Goal: Task Accomplishment & Management: Use online tool/utility

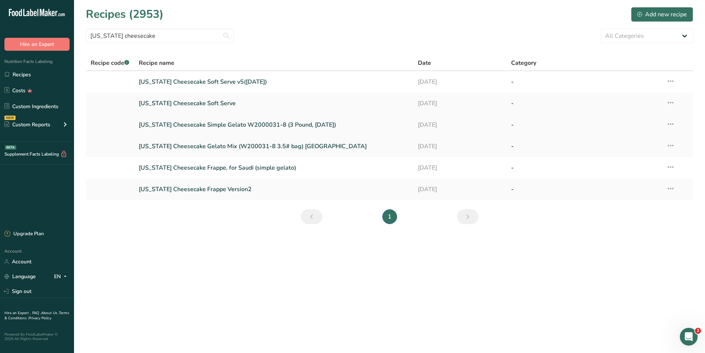
click at [236, 123] on link "[US_STATE] Cheesecake Simple Gelato W2000031-8 (3 Pound, [DATE])" at bounding box center [274, 125] width 271 height 16
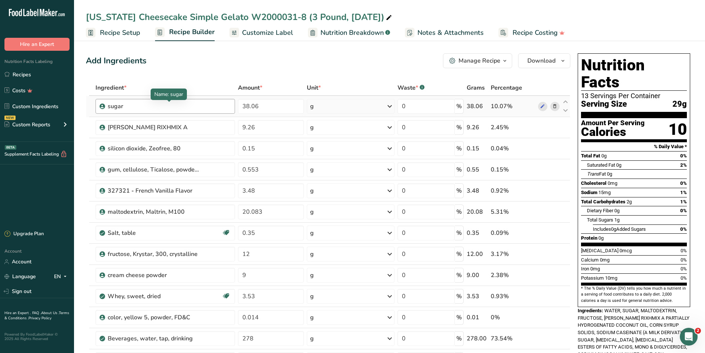
click at [160, 103] on div "sugar" at bounding box center [154, 106] width 93 height 9
click at [153, 106] on div "sugar" at bounding box center [154, 106] width 93 height 9
click at [121, 105] on div "sugar" at bounding box center [154, 106] width 93 height 9
click at [14, 73] on link "Recipes" at bounding box center [37, 74] width 74 height 14
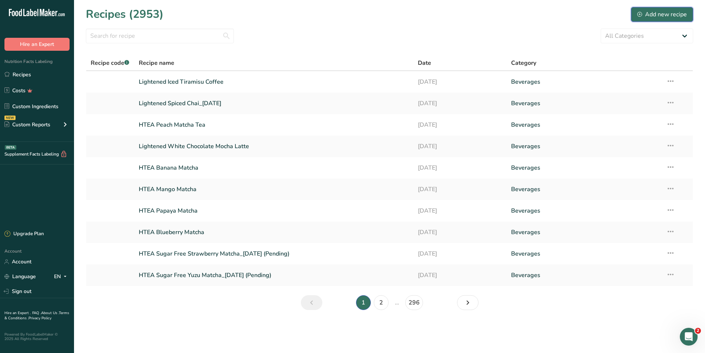
click at [664, 16] on div "Add new recipe" at bounding box center [663, 14] width 50 height 9
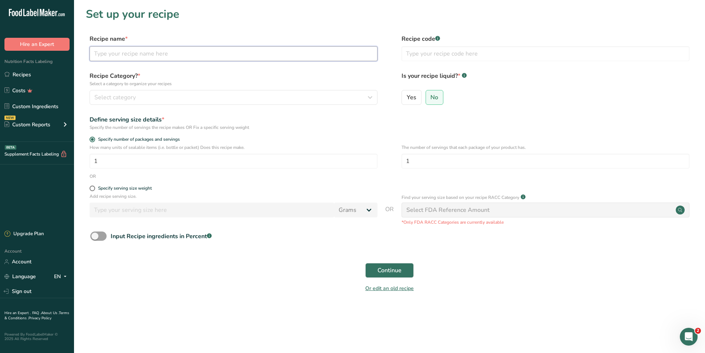
click at [113, 54] on input "text" at bounding box center [234, 53] width 288 height 15
type input "SGL [US_STATE] Cheesecake (W200031-8-2)"
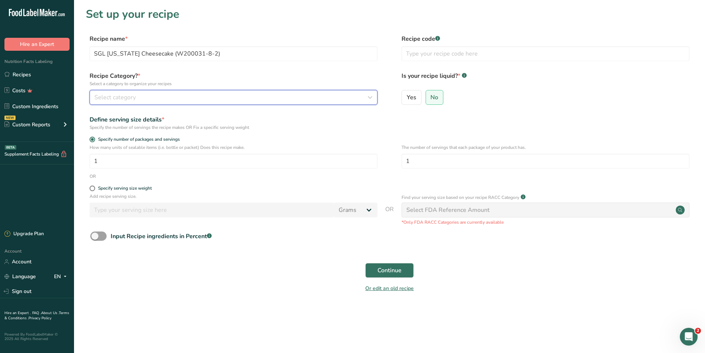
click at [156, 96] on div "Select category" at bounding box center [231, 97] width 274 height 9
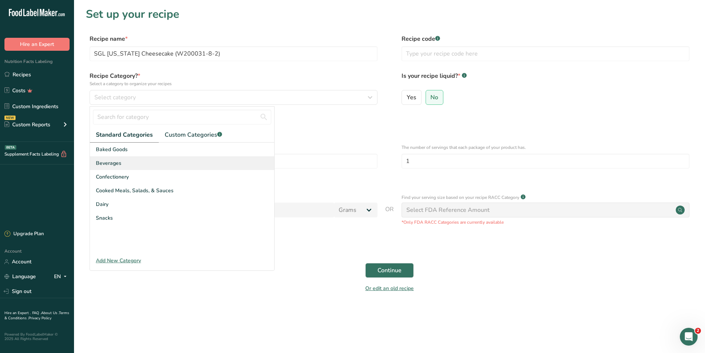
click at [109, 168] on div "Beverages" at bounding box center [182, 163] width 184 height 14
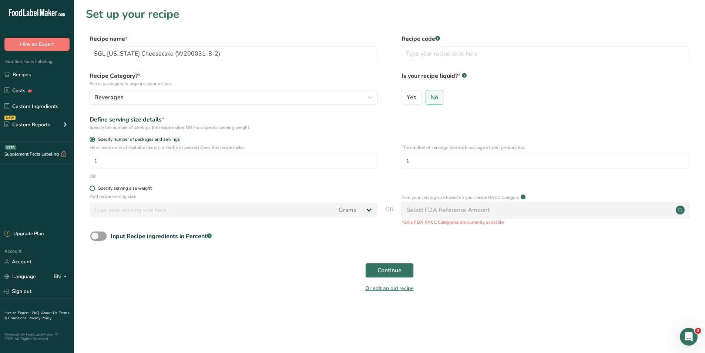
click at [90, 187] on span at bounding box center [93, 188] width 6 height 6
click at [90, 187] on input "Specify serving size weight" at bounding box center [92, 188] width 5 height 5
radio input "true"
radio input "false"
click at [118, 211] on input "number" at bounding box center [212, 210] width 245 height 15
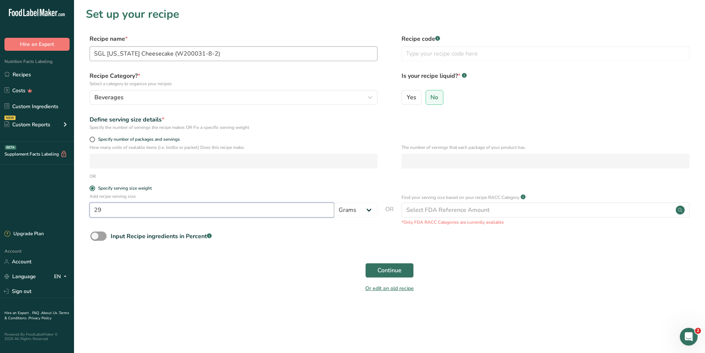
type input "29"
click at [223, 52] on input "SGL [US_STATE] Cheesecake (W200031-8-2)" at bounding box center [234, 53] width 288 height 15
type input "SGL [US_STATE] Cheesecake (W200031-8-2) updated [DATE]"
click at [400, 275] on button "Continue" at bounding box center [389, 270] width 49 height 15
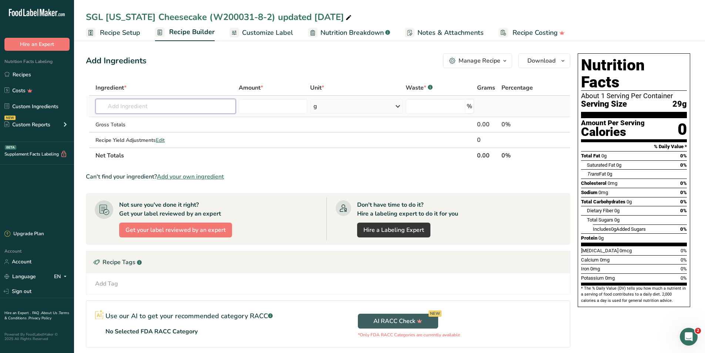
click at [120, 107] on input "text" at bounding box center [166, 106] width 140 height 15
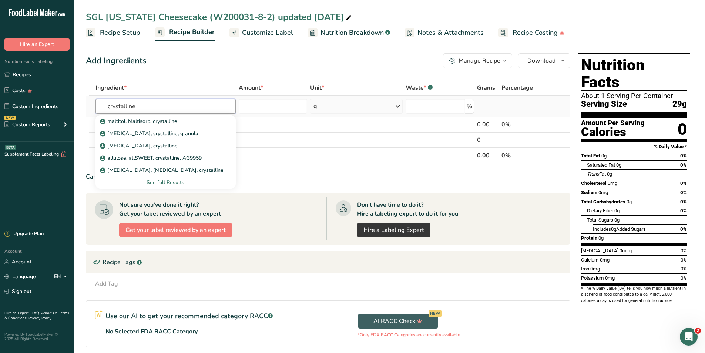
type input "crystalline"
click at [170, 183] on div "See full Results" at bounding box center [165, 182] width 128 height 8
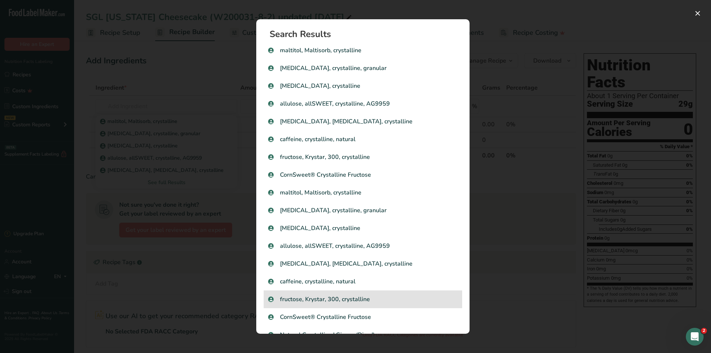
click at [346, 298] on p "fructose, Krystar, 300, crystalline" at bounding box center [363, 299] width 190 height 9
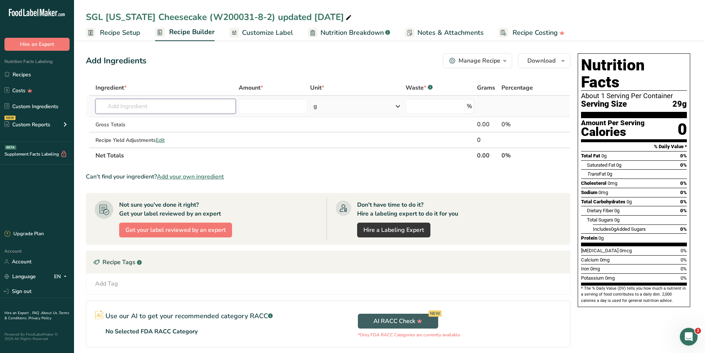
click at [131, 101] on input "text" at bounding box center [166, 106] width 140 height 15
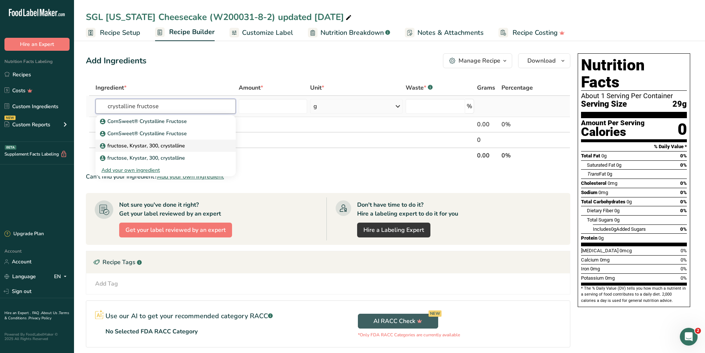
type input "crystalline fructose"
click at [147, 148] on p "fructose, Krystar, 300, crystalline" at bounding box center [143, 146] width 84 height 8
type input "fructose, Krystar, 300, crystalline"
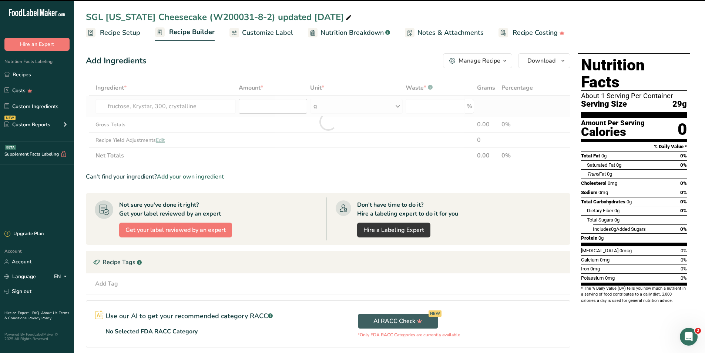
type input "0"
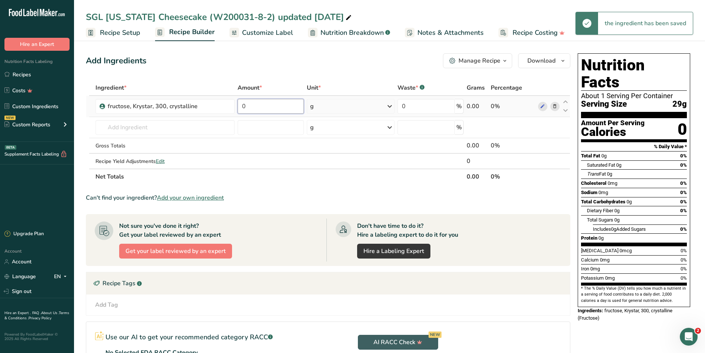
click at [254, 103] on input "0" at bounding box center [271, 106] width 66 height 15
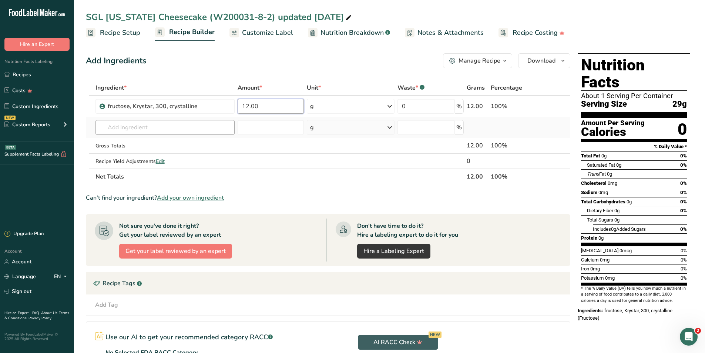
type input "12.00"
click at [183, 126] on div "Ingredient * Amount * Unit * Waste * .a-a{fill:#347362;}.b-a{fill:#fff;} Grams …" at bounding box center [328, 132] width 485 height 104
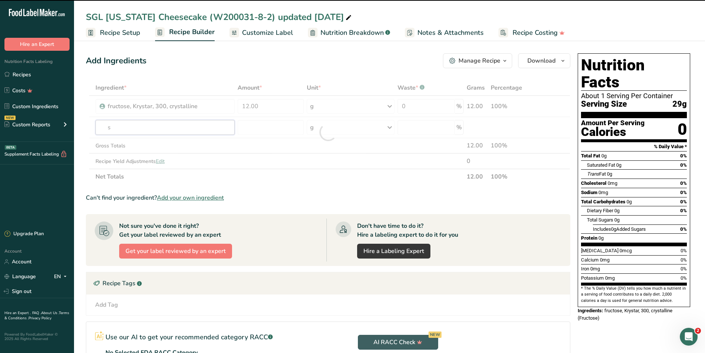
type input "su"
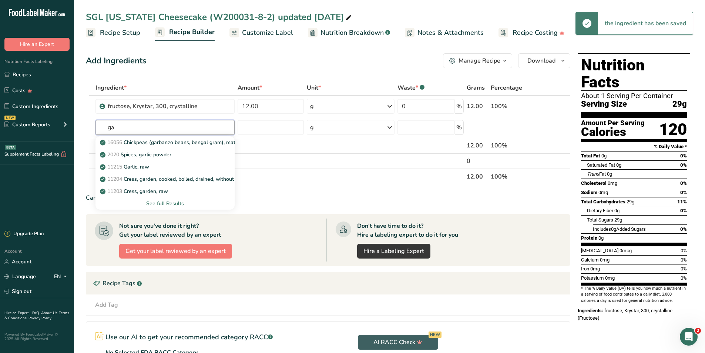
type input "g"
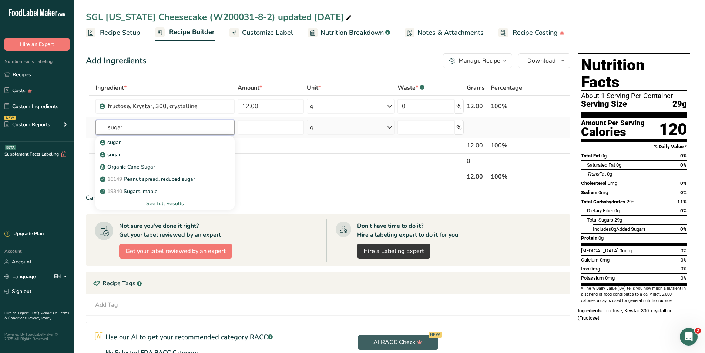
type input "sugar"
click at [166, 206] on div "See full Results" at bounding box center [165, 204] width 128 height 8
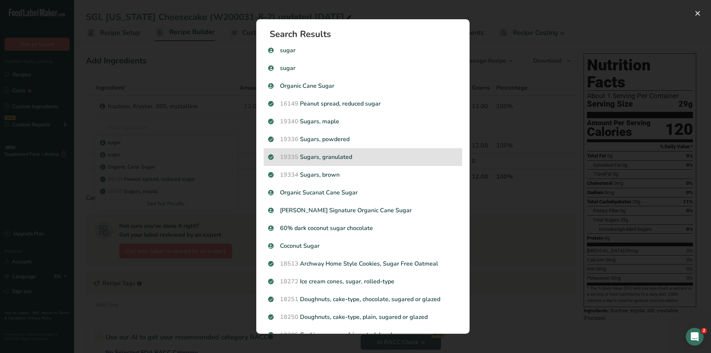
click at [349, 158] on p "19335 [GEOGRAPHIC_DATA], granulated" at bounding box center [363, 157] width 190 height 9
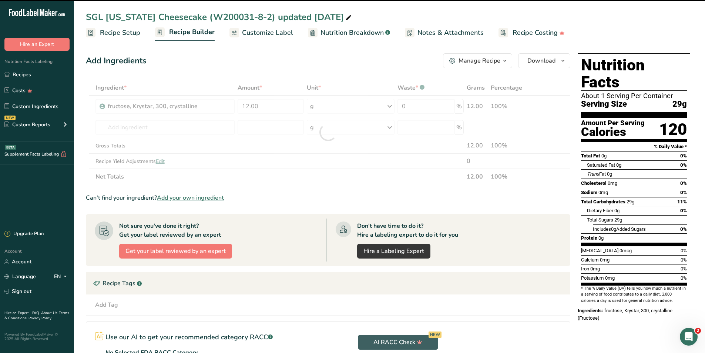
type input "0"
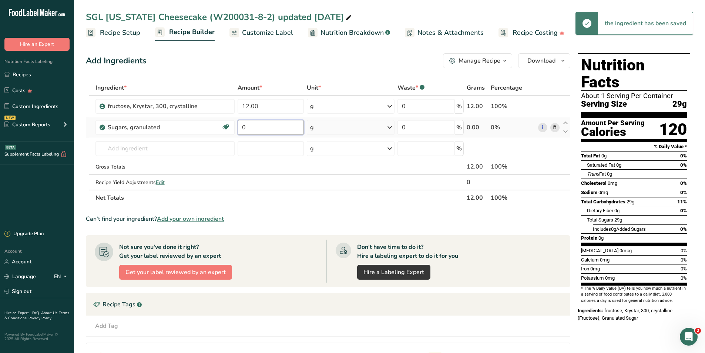
click at [265, 131] on input "0" at bounding box center [271, 127] width 66 height 15
type input "38.06"
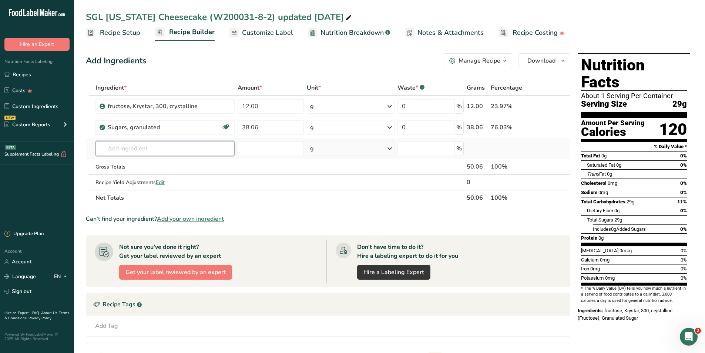
click at [170, 149] on div "Ingredient * Amount * Unit * Waste * .a-a{fill:#347362;}.b-a{fill:#fff;} Grams …" at bounding box center [328, 143] width 485 height 126
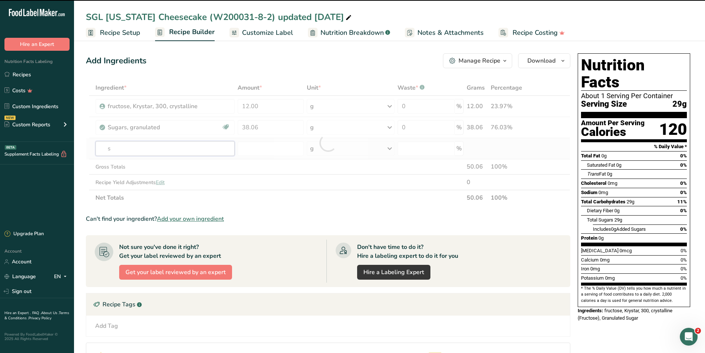
type input "sa"
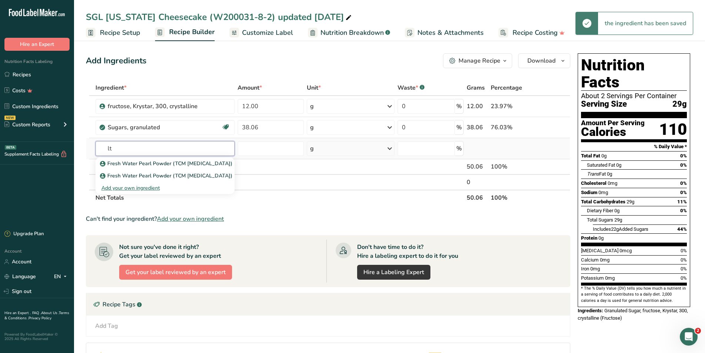
type input "l"
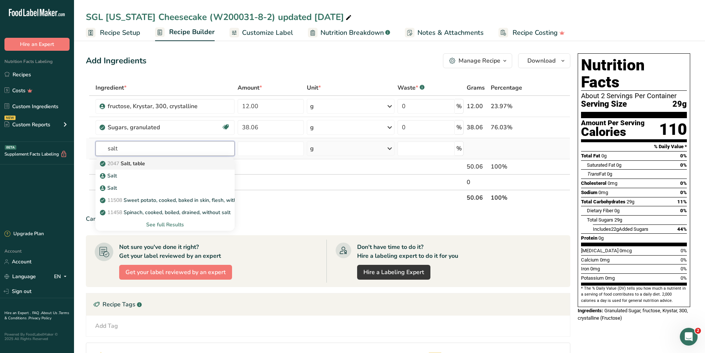
type input "salt"
click at [126, 162] on p "2047 Salt, table" at bounding box center [123, 164] width 44 height 8
type input "Salt, table"
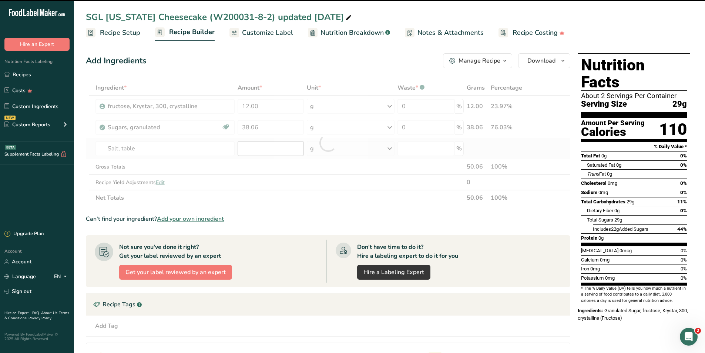
type input "0"
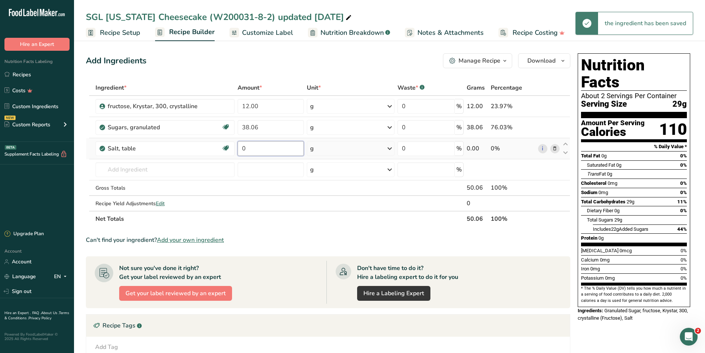
click at [262, 151] on input "0" at bounding box center [271, 148] width 66 height 15
type input "0.35"
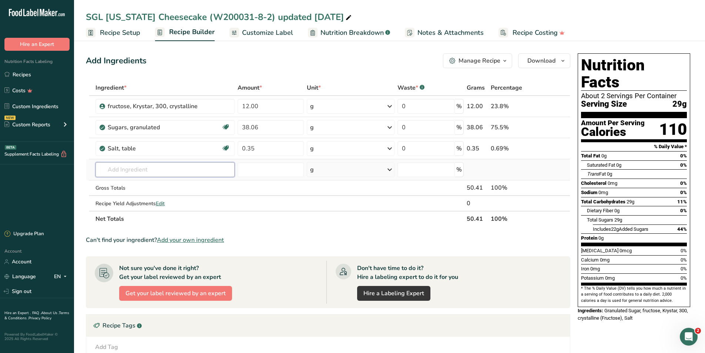
click at [131, 170] on div "Ingredient * Amount * Unit * Waste * .a-a{fill:#347362;}.b-a{fill:#fff;} Grams …" at bounding box center [328, 153] width 485 height 147
type input "sweet whey"
click at [128, 211] on p "1115 Whey, sweet, dried" at bounding box center [134, 209] width 66 height 8
type input "Whey, sweet, dried"
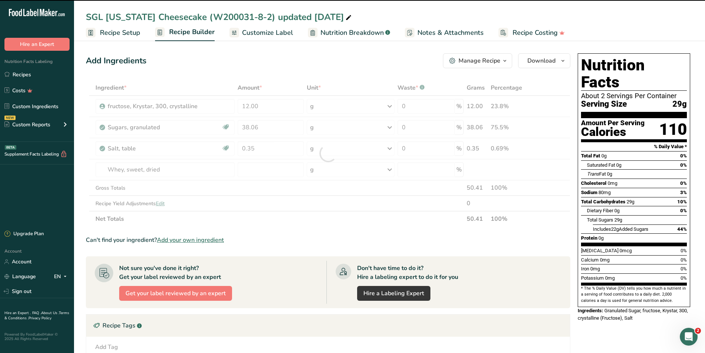
type input "0"
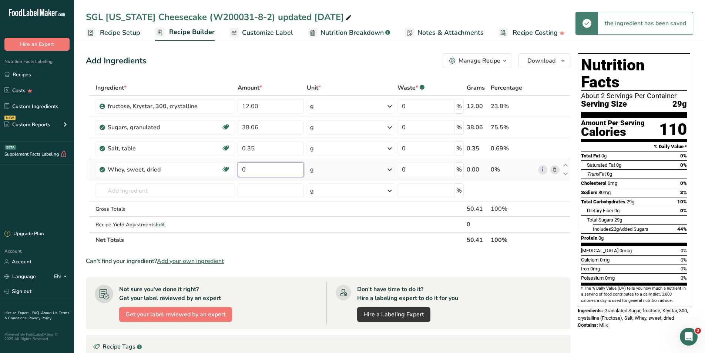
click at [258, 168] on input "0" at bounding box center [271, 169] width 66 height 15
type input "3.53"
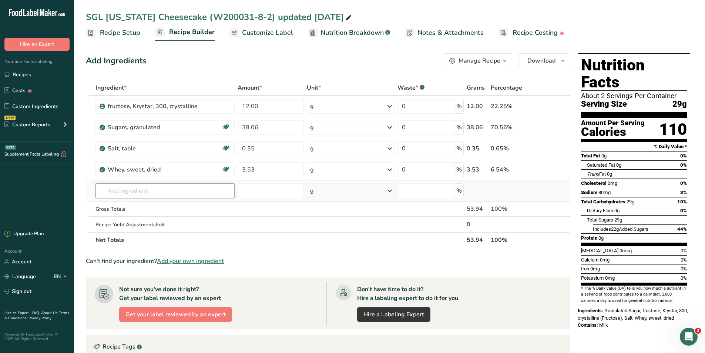
click at [155, 195] on div "Ingredient * Amount * Unit * Waste * .a-a{fill:#347362;}.b-a{fill:#fff;} Grams …" at bounding box center [328, 164] width 485 height 168
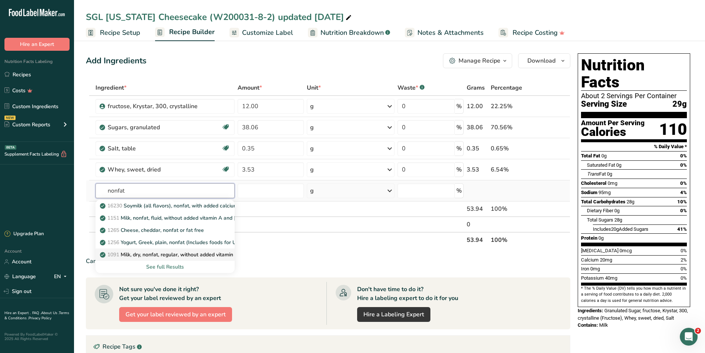
type input "nonfat"
click at [154, 256] on p "1091 Milk, dry, nonfat, regular, without added vitamin A and [MEDICAL_DATA]" at bounding box center [197, 255] width 192 height 8
type input "Milk, dry, nonfat, regular, without added vitamin A and [MEDICAL_DATA]"
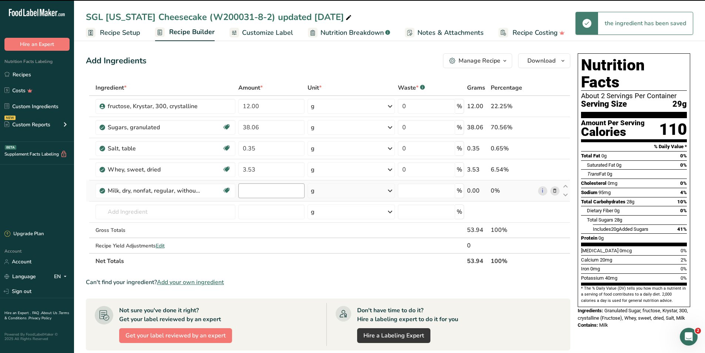
type input "0"
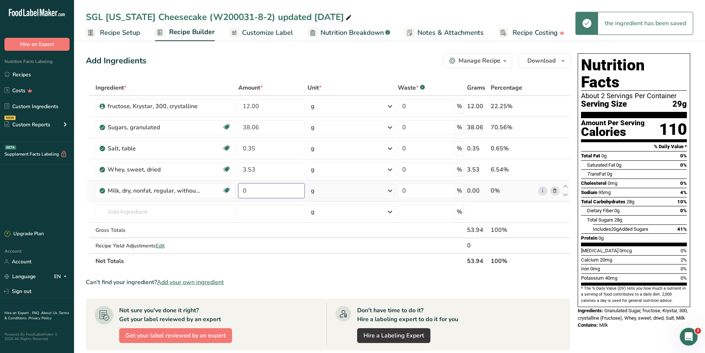
click at [263, 190] on input "0" at bounding box center [271, 190] width 66 height 15
type input "3.52"
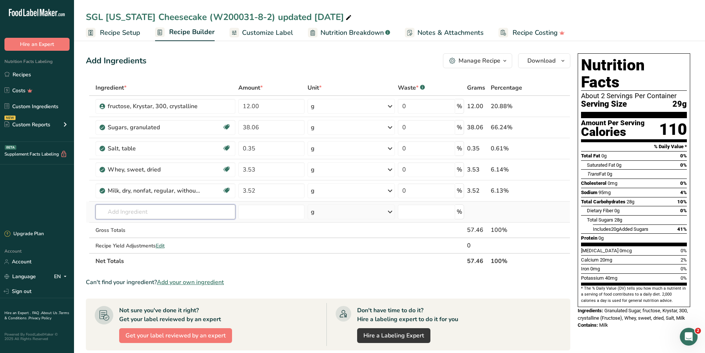
click at [113, 214] on div "Ingredient * Amount * Unit * Waste * .a-a{fill:#347362;}.b-a{fill:#fff;} Grams …" at bounding box center [328, 174] width 485 height 189
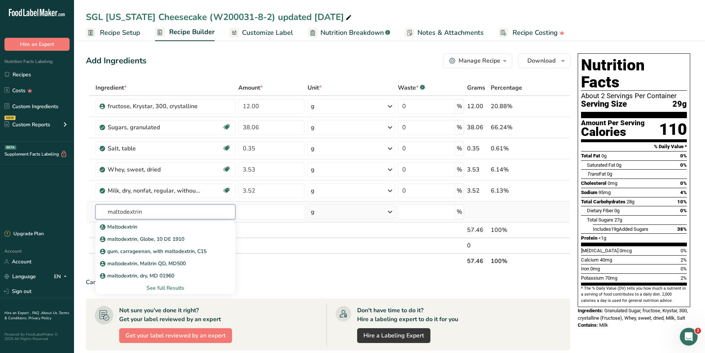
type input "maltodextrin"
click at [156, 288] on div "See full Results" at bounding box center [165, 288] width 128 height 8
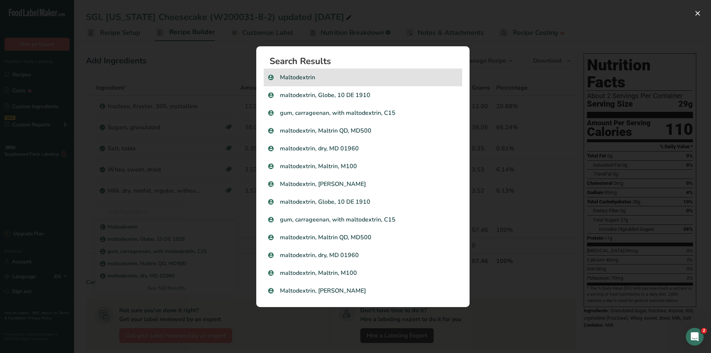
click at [290, 73] on p "Maltodextrin" at bounding box center [363, 77] width 190 height 9
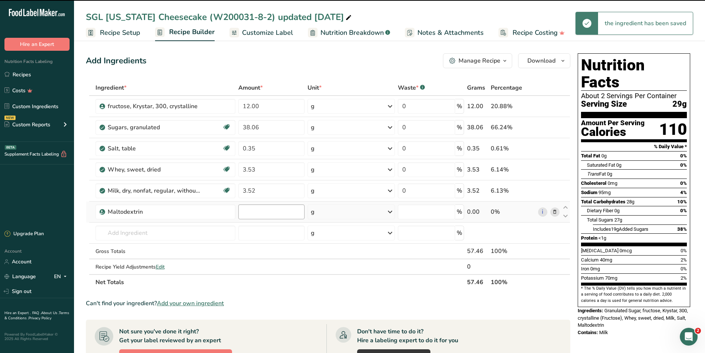
type input "0"
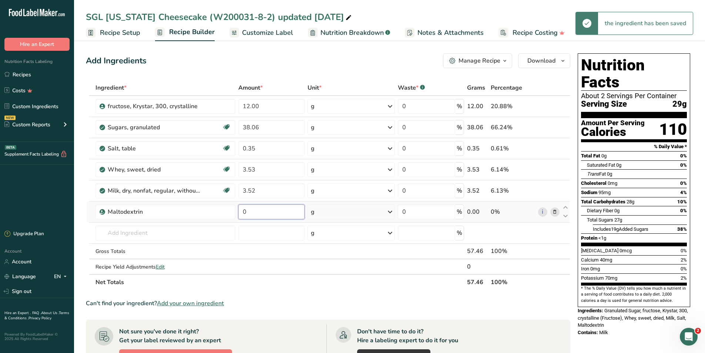
click at [270, 214] on input "0" at bounding box center [271, 211] width 66 height 15
type input "20.083"
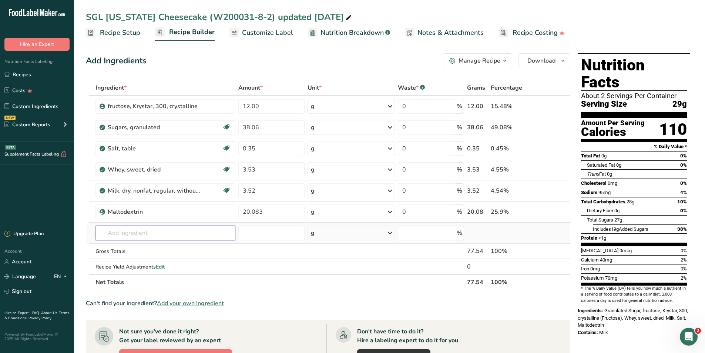
click at [199, 238] on div "Ingredient * Amount * Unit * Waste * .a-a{fill:#347362;}.b-a{fill:#fff;} Grams …" at bounding box center [328, 185] width 485 height 210
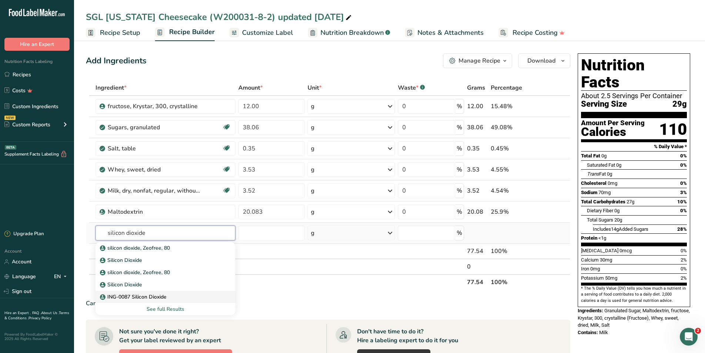
type input "silicon dioxide"
click at [156, 299] on p "ING-0087 Silicon Dioxide" at bounding box center [133, 297] width 65 height 8
type input "ING-0087 Silicon Dioxide"
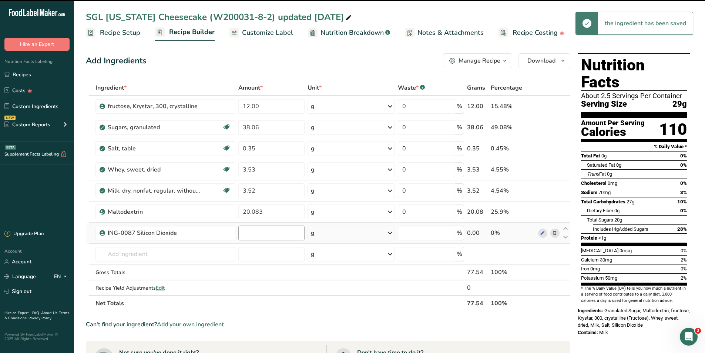
type input "0"
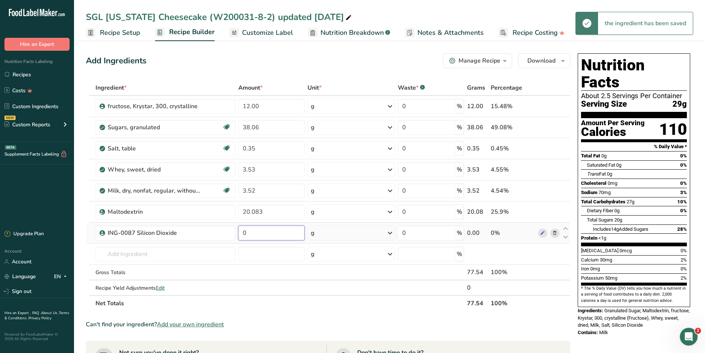
click at [253, 231] on input "0" at bounding box center [271, 232] width 66 height 15
type input "0.15"
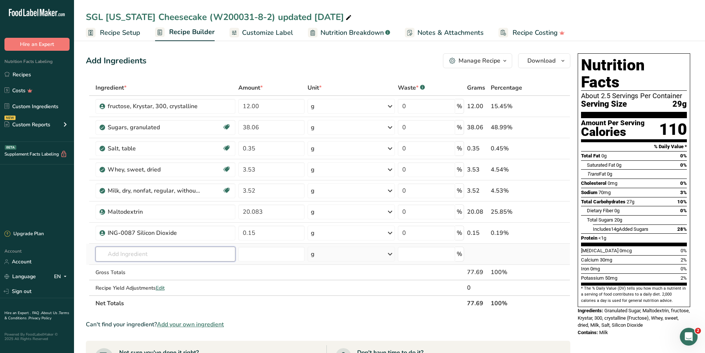
click at [211, 253] on div "Ingredient * Amount * Unit * Waste * .a-a{fill:#347362;}.b-a{fill:#fff;} Grams …" at bounding box center [328, 195] width 485 height 231
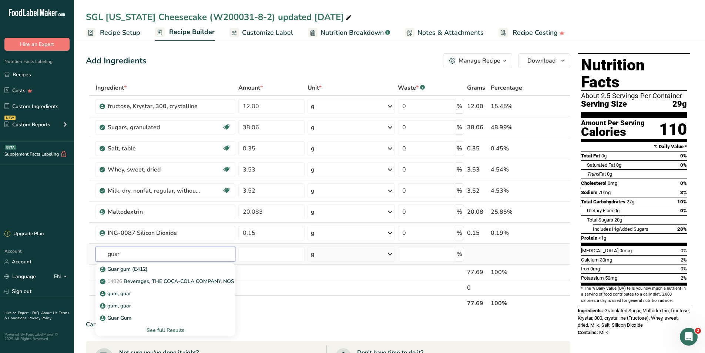
type input "guar"
click at [172, 331] on div "See full Results" at bounding box center [165, 330] width 128 height 8
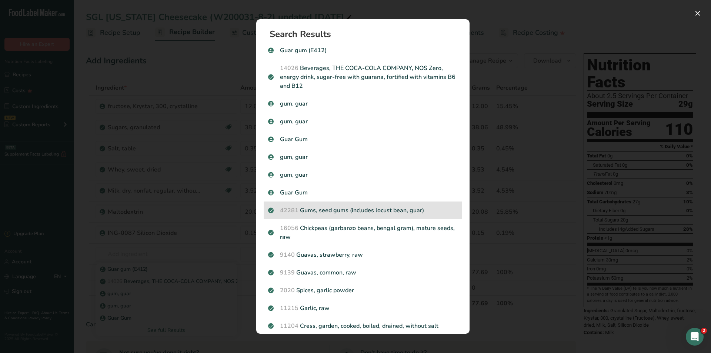
click at [339, 211] on p "42281 Gums, seed gums (includes locust bean, guar)" at bounding box center [363, 210] width 190 height 9
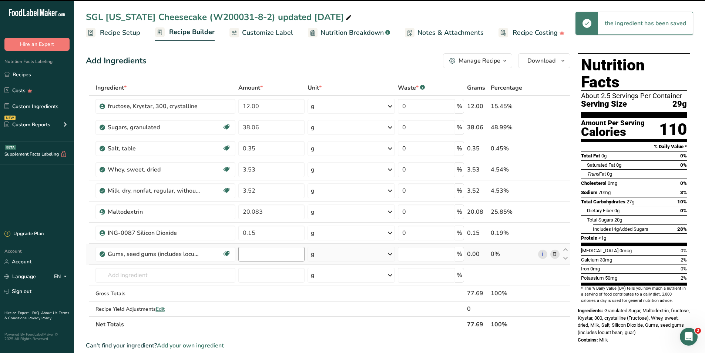
type input "0"
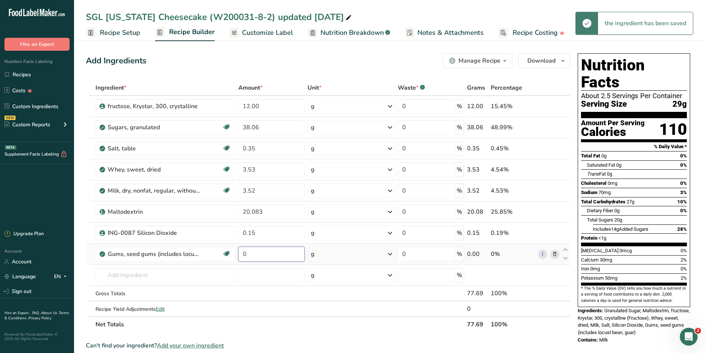
click at [257, 254] on input "0" at bounding box center [271, 254] width 66 height 15
type input "0.428"
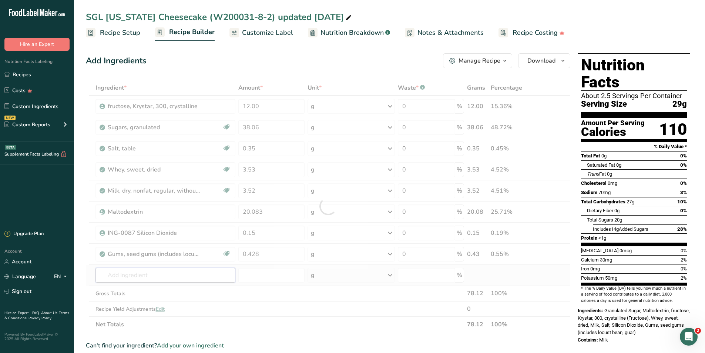
click at [132, 274] on div "Ingredient * Amount * Unit * Waste * .a-a{fill:#347362;}.b-a{fill:#fff;} Grams …" at bounding box center [328, 206] width 485 height 252
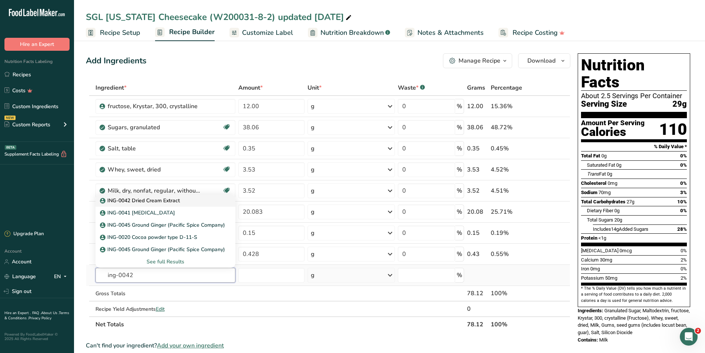
type input "ing-0042"
click at [166, 201] on p "ING-0042 Dried Cream Extract" at bounding box center [140, 201] width 78 height 8
type input "ING-0042 Dried Cream Extract"
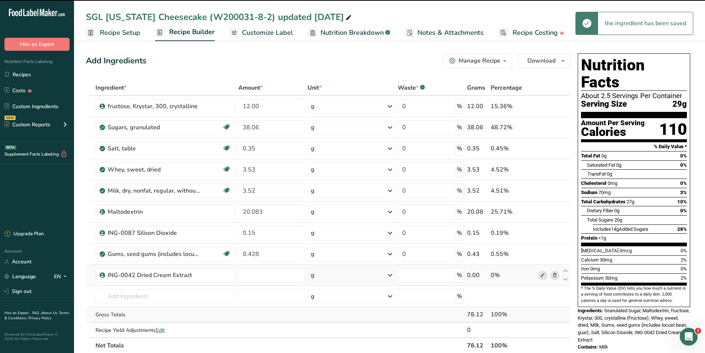
type input "0"
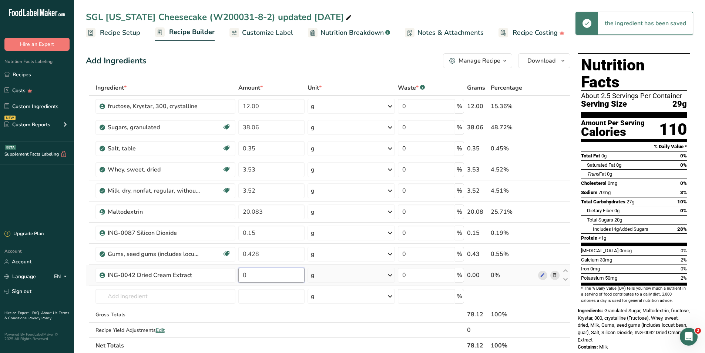
click at [257, 273] on input "0" at bounding box center [271, 275] width 66 height 15
type input "0.21"
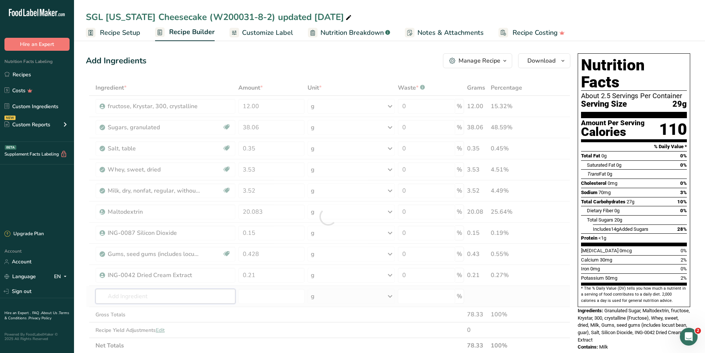
click at [196, 299] on div "Ingredient * Amount * Unit * Waste * .a-a{fill:#347362;}.b-a{fill:#fff;} Grams …" at bounding box center [328, 216] width 485 height 273
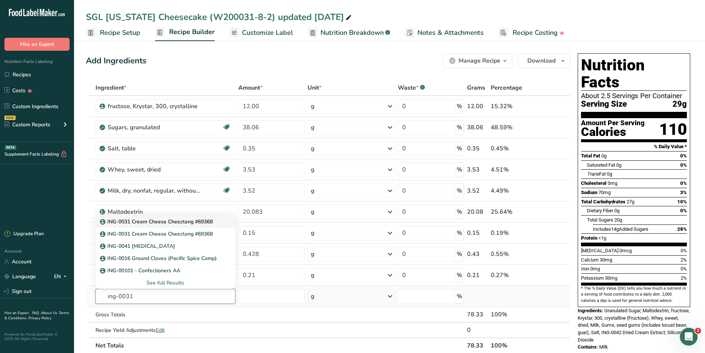
type input "ing-0031"
click at [169, 226] on link "ING-0031 Cream Cheese Cheeztang #69368" at bounding box center [166, 221] width 140 height 12
type input "ING-0031 Cream Cheese Cheeztang #69368"
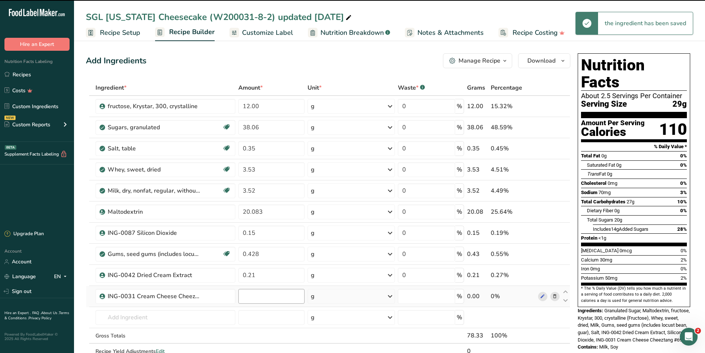
type input "0"
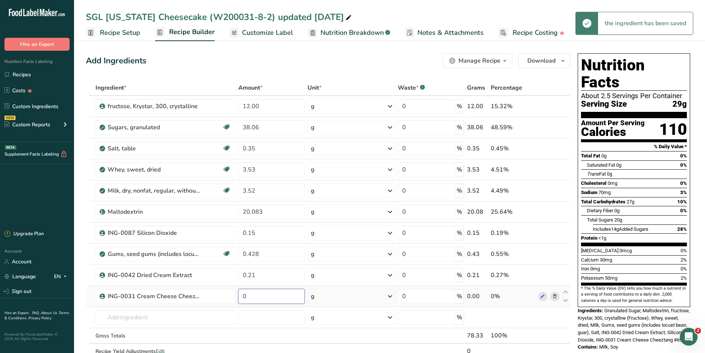
click at [269, 298] on input "0" at bounding box center [271, 296] width 66 height 15
type input "9.0"
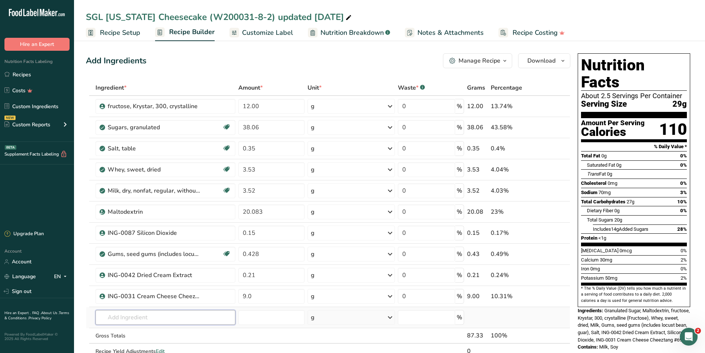
click at [200, 319] on div "Ingredient * Amount * Unit * Waste * .a-a{fill:#347362;}.b-a{fill:#fff;} Grams …" at bounding box center [328, 227] width 485 height 294
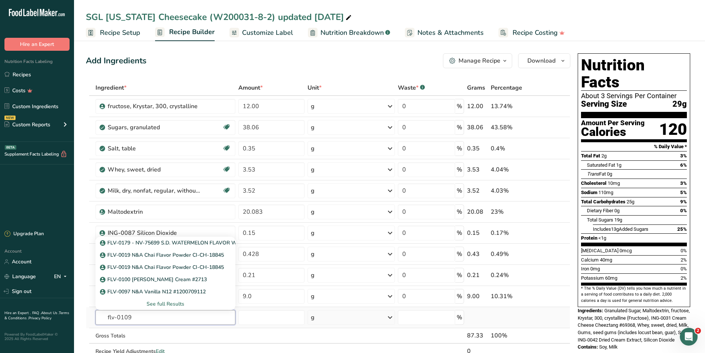
drag, startPoint x: 134, startPoint y: 318, endPoint x: 91, endPoint y: 318, distance: 43.3
click at [91, 318] on tr "flv-0109 FLV-0179 - NV-75699 S.D. WATERMELON FLAVOR WONF, NATURAL FLV-0019 N&A …" at bounding box center [328, 317] width 484 height 21
drag, startPoint x: 150, startPoint y: 319, endPoint x: 91, endPoint y: 316, distance: 58.6
click at [91, 316] on tr "pastry 18435 Danish pastry, raspberry, unenriched pastry, cinnamon bun pastry, …" at bounding box center [328, 317] width 484 height 21
type input "flv-0109"
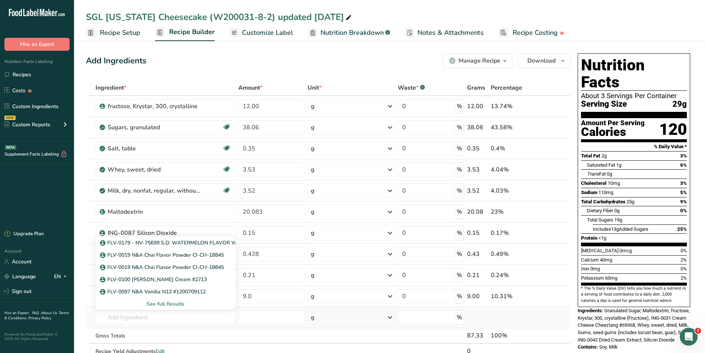
click at [161, 304] on div "See full Results" at bounding box center [165, 304] width 128 height 8
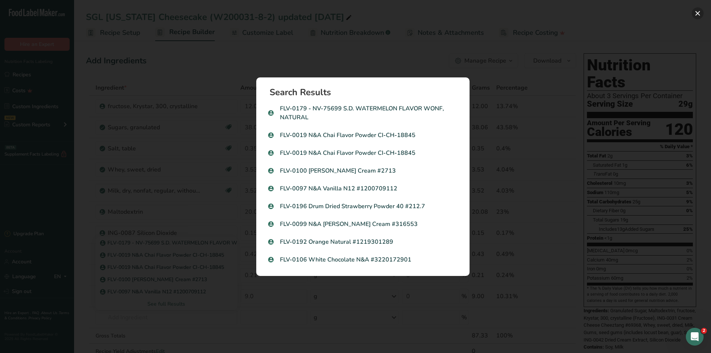
click at [698, 15] on button "Search results modal" at bounding box center [698, 13] width 12 height 12
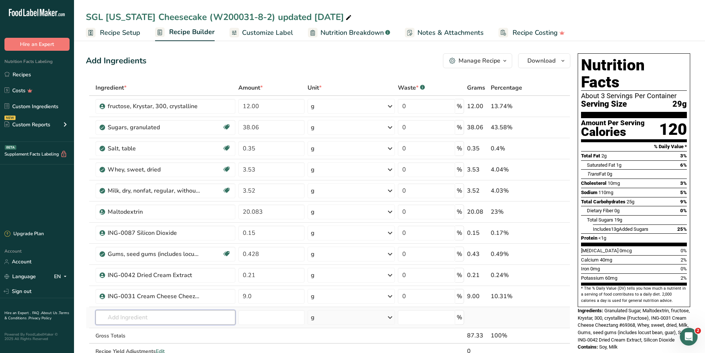
click at [146, 317] on input "text" at bounding box center [166, 317] width 140 height 15
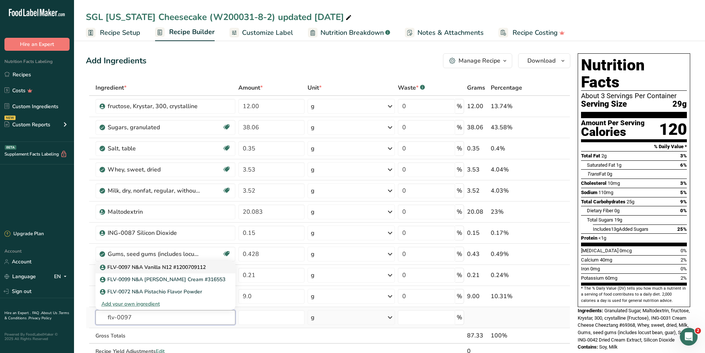
type input "flv-0097"
click at [171, 266] on p "FLV-0097 N&A Vanilla N12 #1200709112" at bounding box center [153, 267] width 104 height 8
type input "FLV-0097 N&A Vanilla N12 #1200709112"
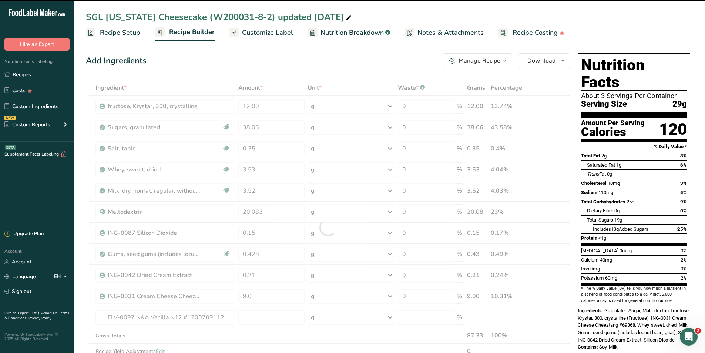
type input "0"
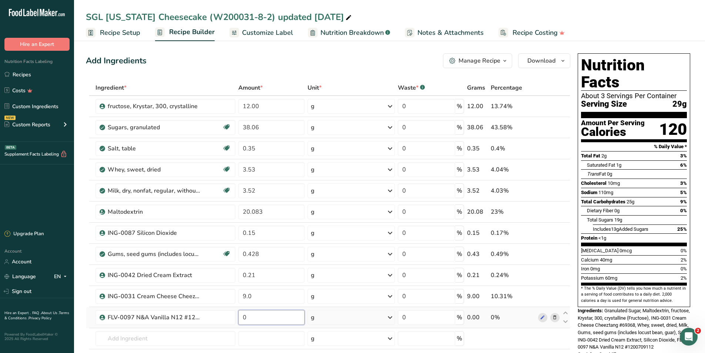
click at [250, 321] on input "0" at bounding box center [271, 317] width 66 height 15
type input "3.27"
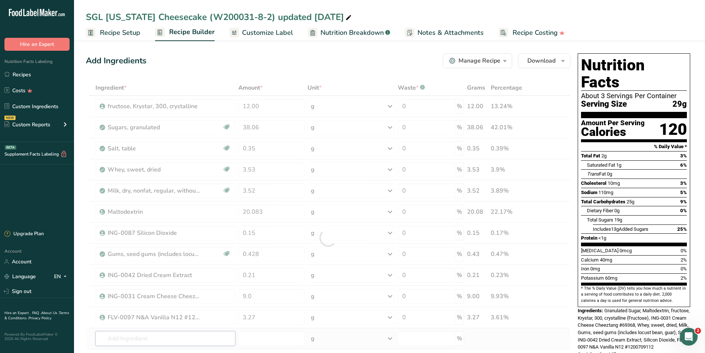
click at [173, 336] on div "Ingredient * Amount * Unit * Waste * .a-a{fill:#347362;}.b-a{fill:#fff;} Grams …" at bounding box center [328, 237] width 485 height 315
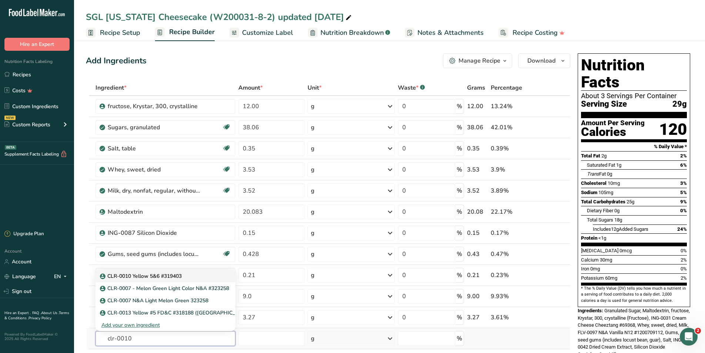
type input "clr-0010"
click at [161, 277] on p "CLR-0010 Yellow 5&6 #319403" at bounding box center [141, 276] width 80 height 8
type input "CLR-0010 Yellow 5&6 #319403"
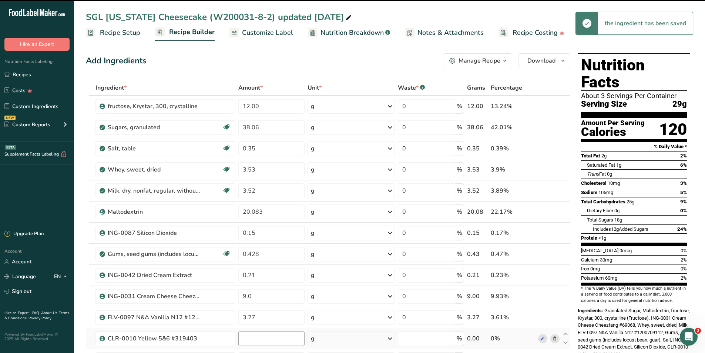
type input "0"
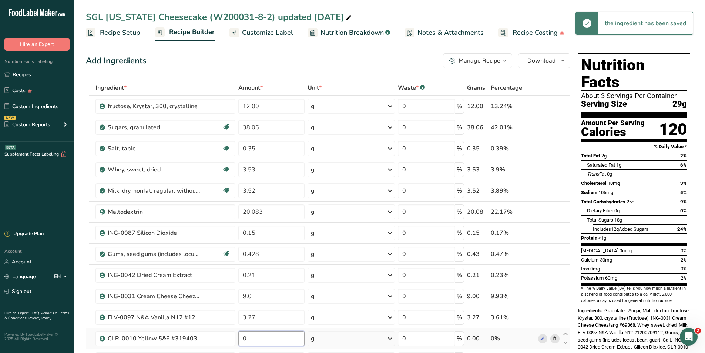
click at [262, 341] on input "0" at bounding box center [271, 338] width 66 height 15
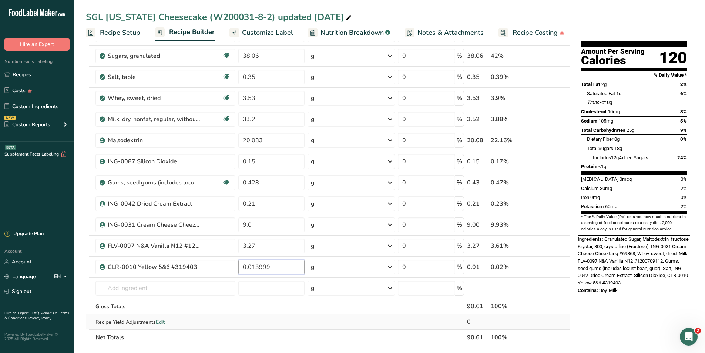
scroll to position [74, 0]
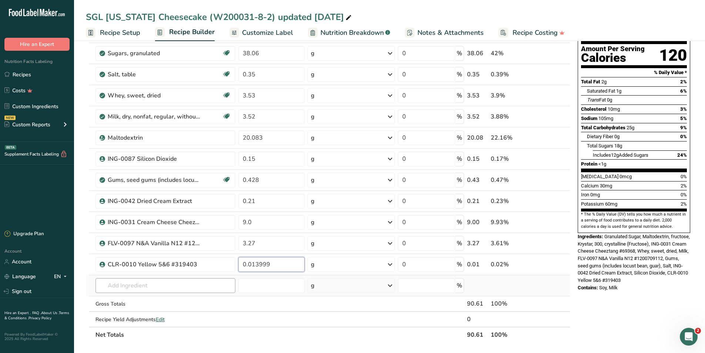
type input "0.013999"
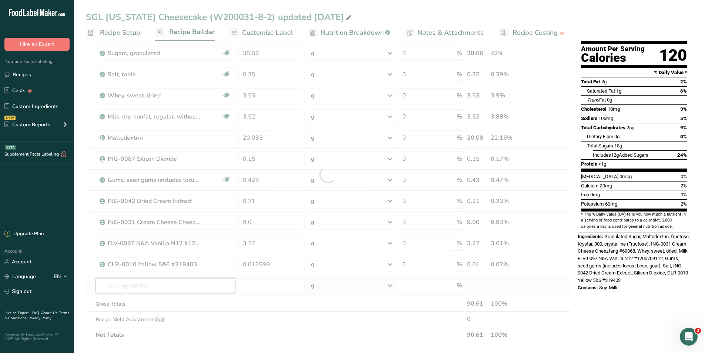
click at [159, 290] on div "Ingredient * Amount * Unit * Waste * .a-a{fill:#347362;}.b-a{fill:#fff;} Grams …" at bounding box center [328, 174] width 485 height 337
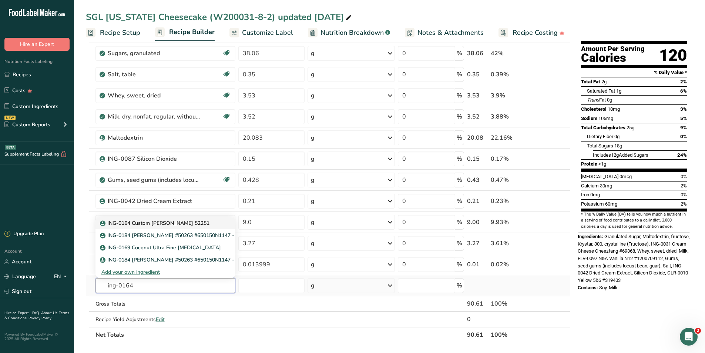
type input "ing-0164"
click at [190, 218] on link "ING-0164 Custom [PERSON_NAME] 52251" at bounding box center [166, 223] width 140 height 12
type input "ING-0164 Custom [PERSON_NAME] 52251"
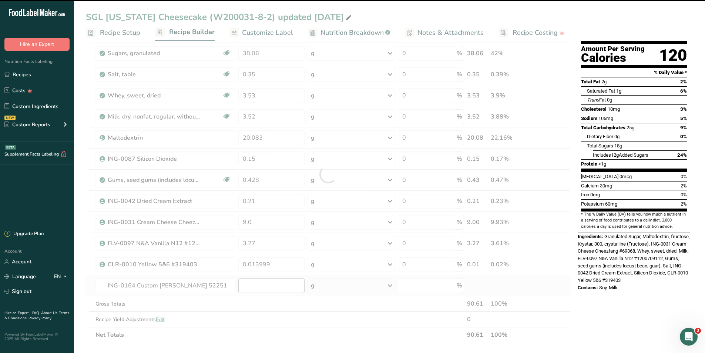
type input "0"
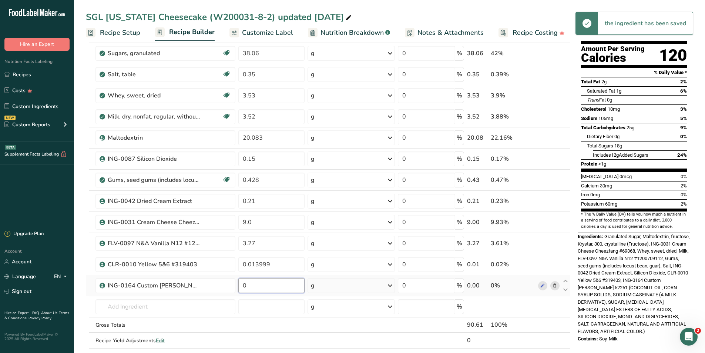
click at [265, 287] on input "0" at bounding box center [271, 285] width 66 height 15
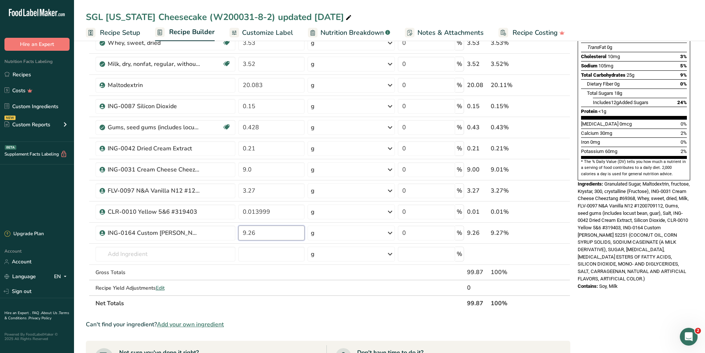
scroll to position [148, 0]
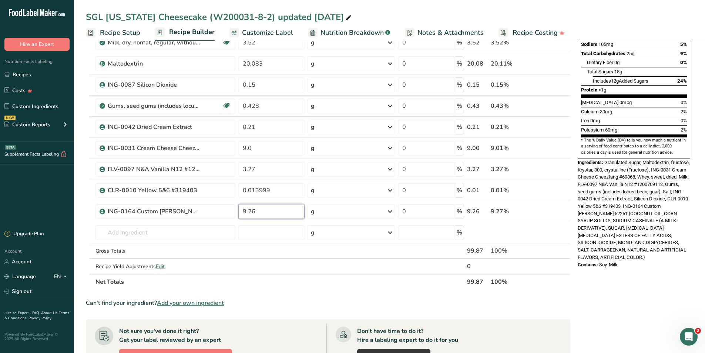
type input "9.26"
click at [637, 283] on div "Nutrition Facts About 3 Servings Per Container Serving Size 29g Amount Per Serv…" at bounding box center [634, 226] width 118 height 649
drag, startPoint x: 274, startPoint y: 191, endPoint x: 257, endPoint y: 191, distance: 17.0
click at [257, 191] on input "0.013999" at bounding box center [271, 190] width 66 height 15
type input "0.014"
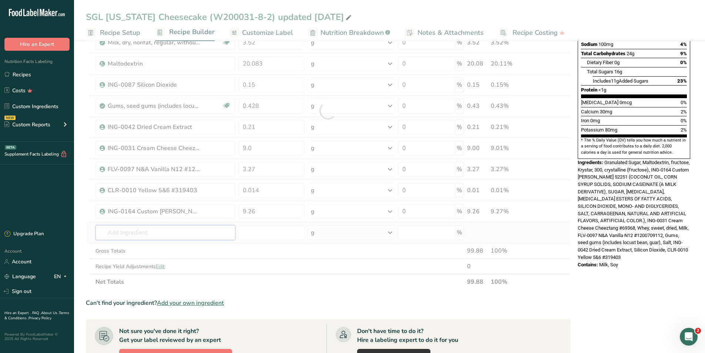
click at [202, 239] on div "Ingredient * Amount * Unit * Waste * .a-a{fill:#347362;}.b-a{fill:#fff;} Grams …" at bounding box center [328, 111] width 485 height 358
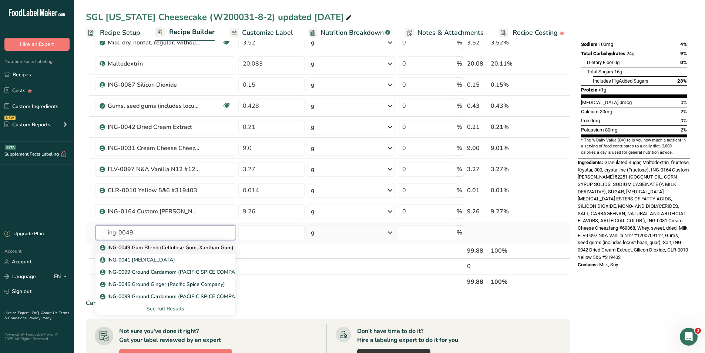
type input "ing-0049"
click at [187, 247] on p "ING-0049 Gum Blend (Cellulose Gum, Xanthan Gum)" at bounding box center [167, 248] width 132 height 8
type input "ING-0049 Gum Blend (Cellulose Gum, Xanthan Gum)"
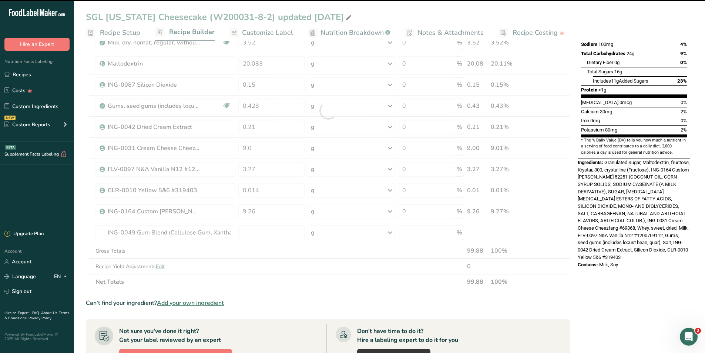
type input "0"
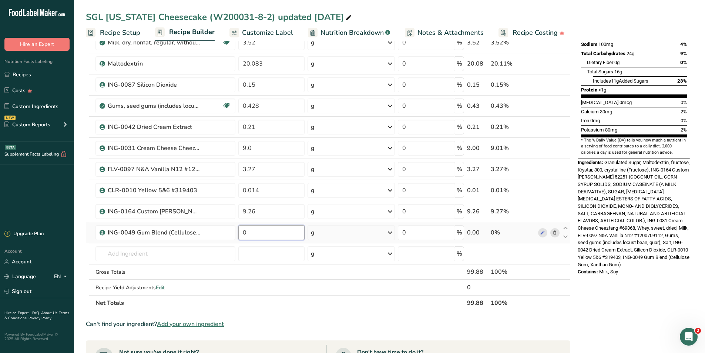
click at [252, 237] on input "0" at bounding box center [271, 232] width 66 height 15
type input "0.125"
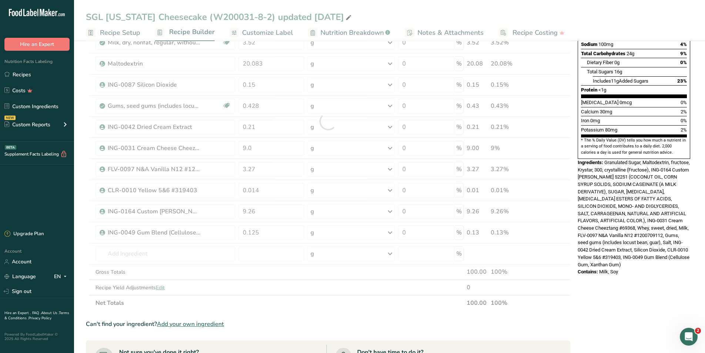
click at [585, 321] on div "Nutrition Facts About 3.5 Servings Per Container Serving Size 29g Amount Per Se…" at bounding box center [634, 237] width 118 height 671
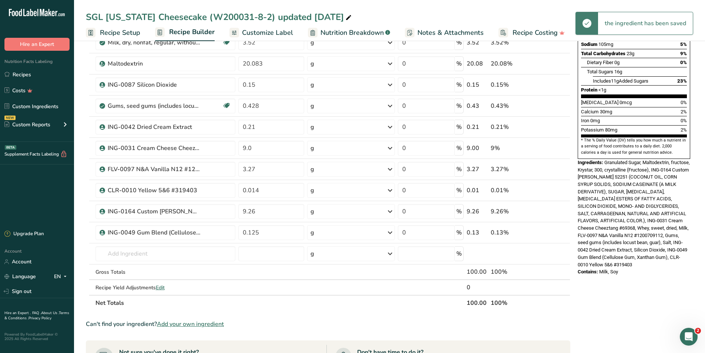
scroll to position [0, 0]
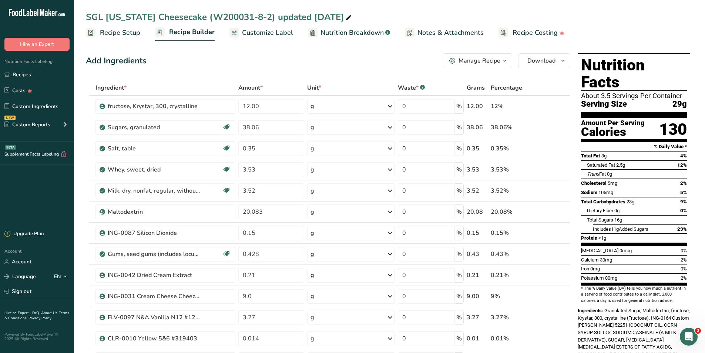
click at [117, 34] on span "Recipe Setup" at bounding box center [120, 33] width 40 height 10
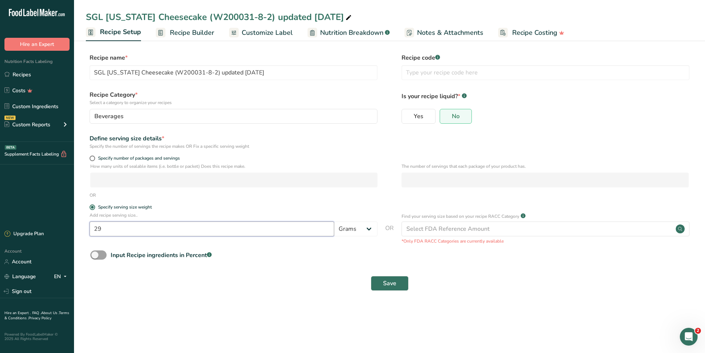
click at [101, 231] on input "29" at bounding box center [212, 228] width 245 height 15
type input "2"
type input "40"
click at [401, 288] on button "Save" at bounding box center [390, 283] width 38 height 15
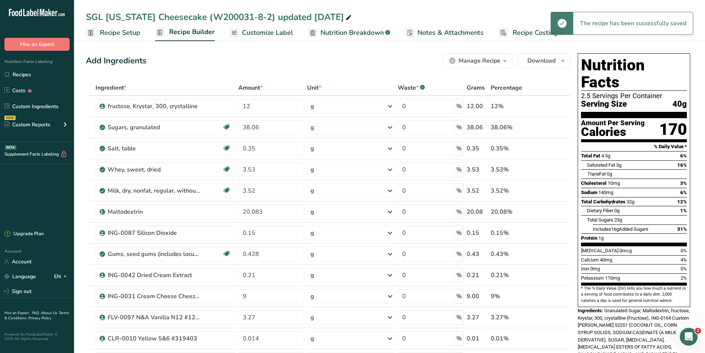
click at [281, 36] on span "Customize Label" at bounding box center [267, 33] width 51 height 10
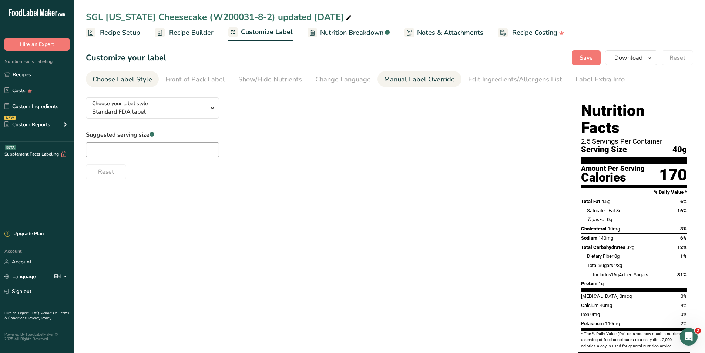
click at [416, 80] on div "Manual Label Override" at bounding box center [419, 79] width 71 height 10
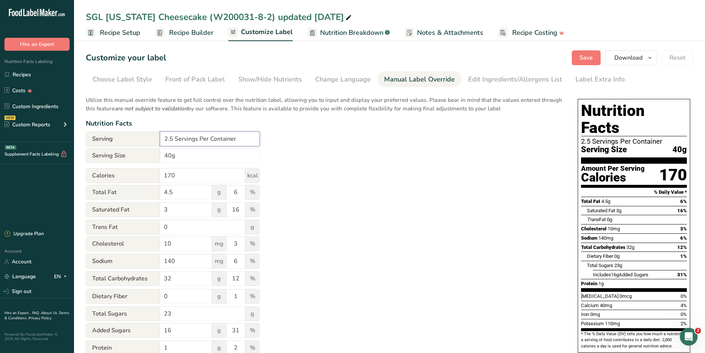
drag, startPoint x: 171, startPoint y: 139, endPoint x: 164, endPoint y: 138, distance: 7.5
click at [164, 138] on input "2.5 Servings Per Container" at bounding box center [210, 138] width 100 height 15
type input "About 34 Servings Per Container"
click at [164, 155] on input "40g" at bounding box center [210, 155] width 100 height 15
type input "1/4 Cup (40g)"
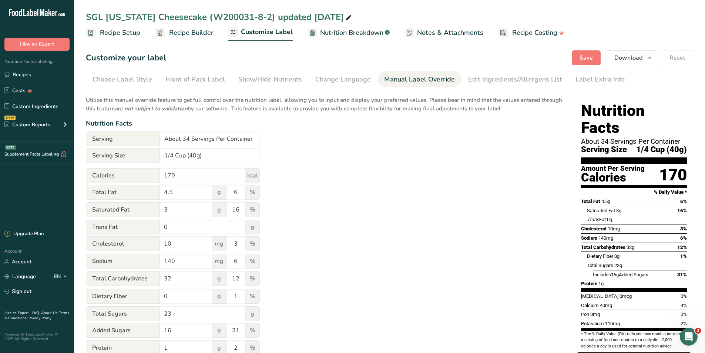
click at [381, 189] on div "Utilize this manual override feature to get full control over the nutrition lab…" at bounding box center [324, 268] width 477 height 354
click at [626, 52] on button "Download" at bounding box center [631, 57] width 52 height 15
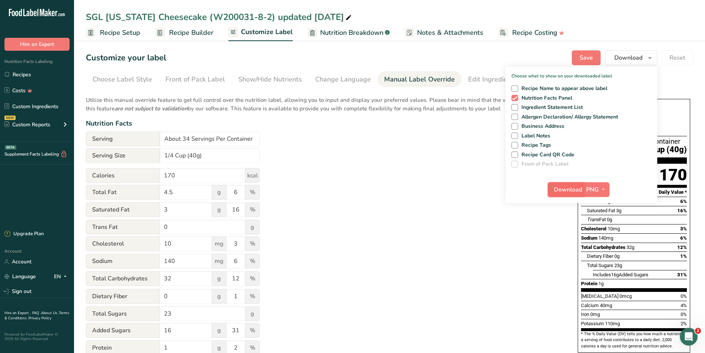
click at [571, 190] on span "Download" at bounding box center [568, 189] width 28 height 9
drag, startPoint x: 431, startPoint y: 166, endPoint x: 417, endPoint y: 157, distance: 16.6
click at [431, 166] on div "Utilize this manual override feature to get full control over the nutrition lab…" at bounding box center [324, 268] width 477 height 354
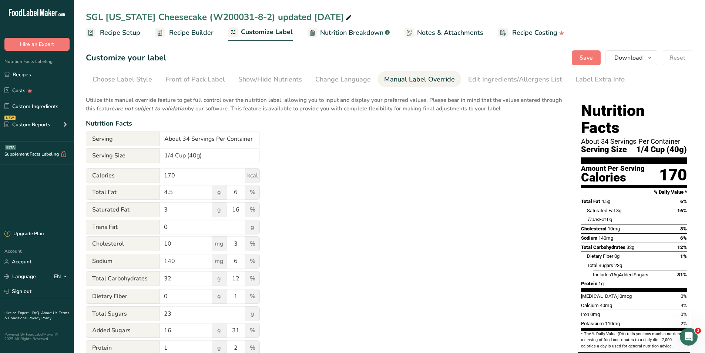
click at [333, 32] on span "Nutrition Breakdown" at bounding box center [351, 33] width 63 height 10
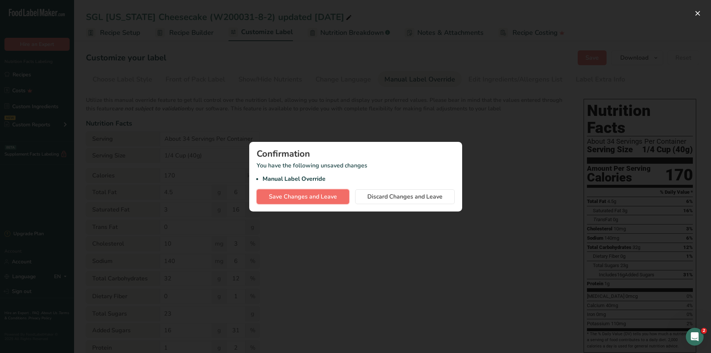
click at [307, 192] on span "Save Changes and Leave" at bounding box center [303, 196] width 68 height 9
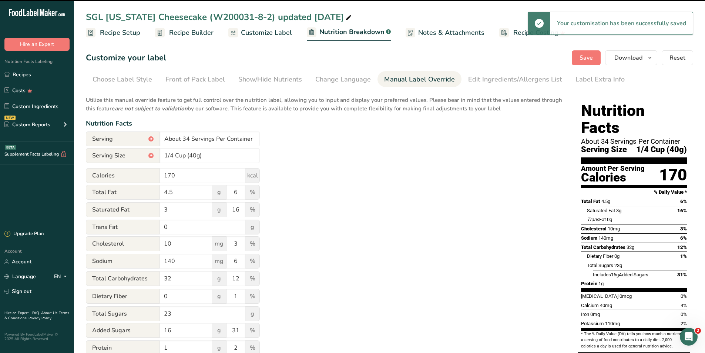
select select "Calories"
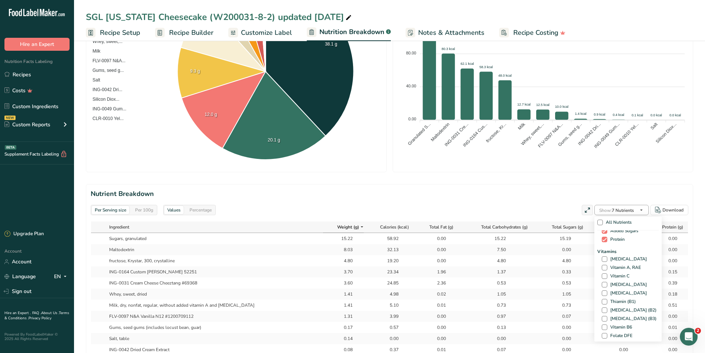
scroll to position [100, 0]
click at [604, 263] on span at bounding box center [605, 265] width 6 height 6
click at [604, 263] on input "[MEDICAL_DATA]" at bounding box center [604, 264] width 5 height 5
checkbox input "true"
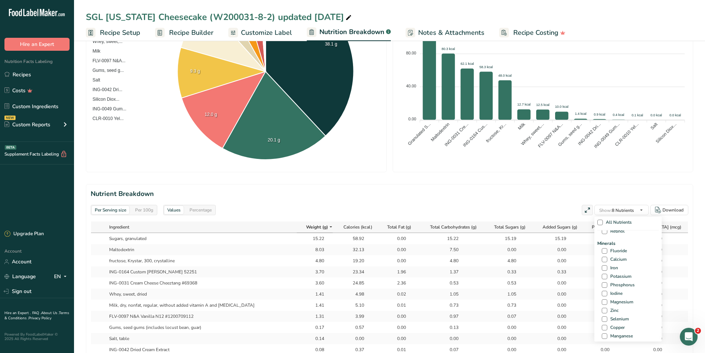
scroll to position [248, 0]
click at [605, 272] on span at bounding box center [605, 273] width 6 height 6
click at [605, 272] on input "Calcium" at bounding box center [604, 272] width 5 height 5
checkbox input "true"
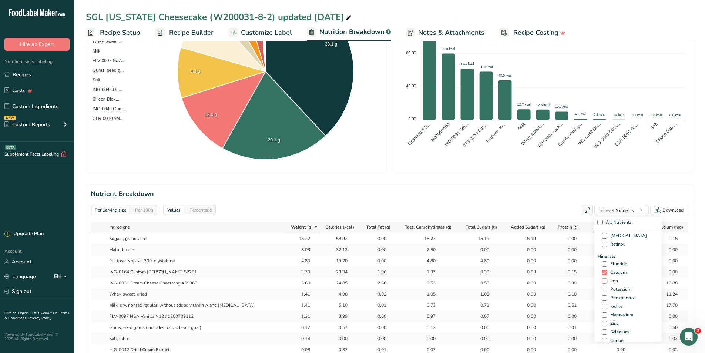
click at [604, 280] on span at bounding box center [605, 281] width 6 height 6
click at [604, 280] on input "Iron" at bounding box center [604, 280] width 5 height 5
checkbox input "true"
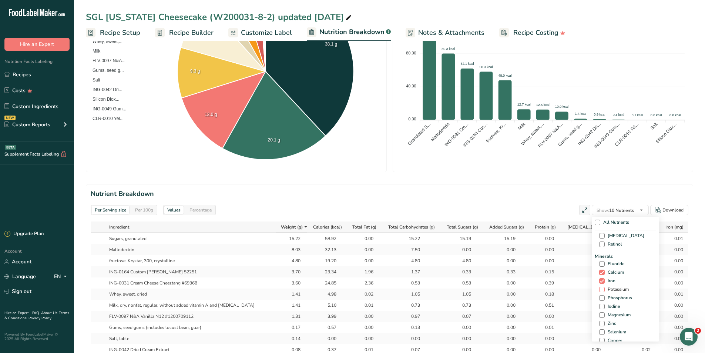
click at [605, 291] on span "Potassium" at bounding box center [617, 290] width 24 height 6
click at [603, 291] on input "Potassium" at bounding box center [601, 289] width 5 height 5
checkbox input "true"
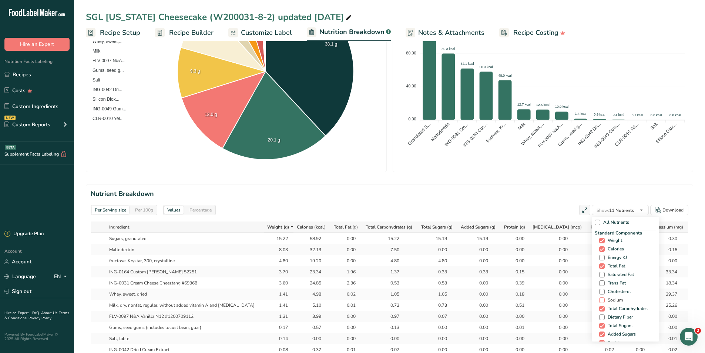
scroll to position [0, 0]
click at [599, 275] on span at bounding box center [602, 277] width 6 height 6
click at [599, 275] on input "Saturated Fat" at bounding box center [601, 276] width 5 height 5
checkbox input "true"
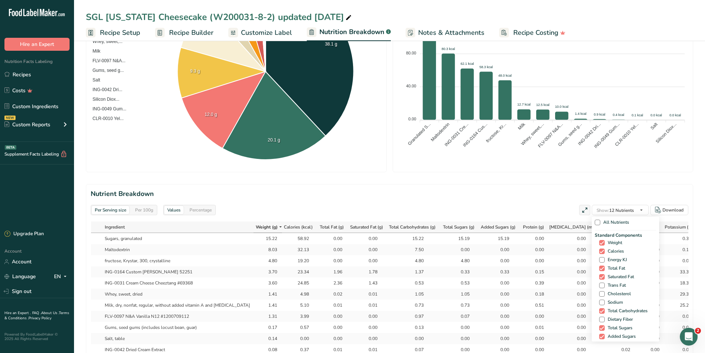
click at [600, 286] on span at bounding box center [602, 286] width 6 height 6
click at [600, 286] on input "Trans Fat" at bounding box center [601, 285] width 5 height 5
checkbox input "true"
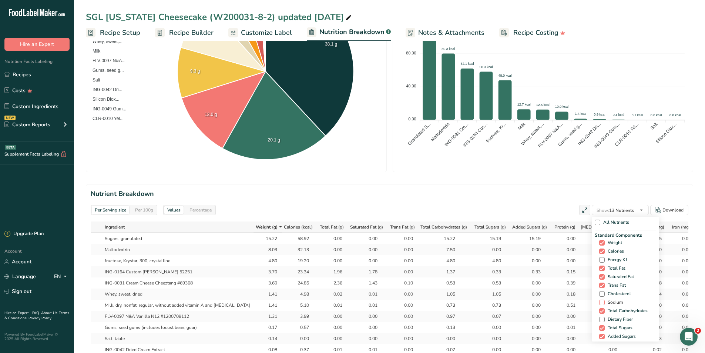
drag, startPoint x: 601, startPoint y: 295, endPoint x: 601, endPoint y: 300, distance: 4.1
click at [601, 296] on span at bounding box center [602, 294] width 6 height 6
click at [601, 296] on input "Cholesterol" at bounding box center [601, 293] width 5 height 5
checkbox input "true"
drag, startPoint x: 601, startPoint y: 302, endPoint x: 604, endPoint y: 314, distance: 12.1
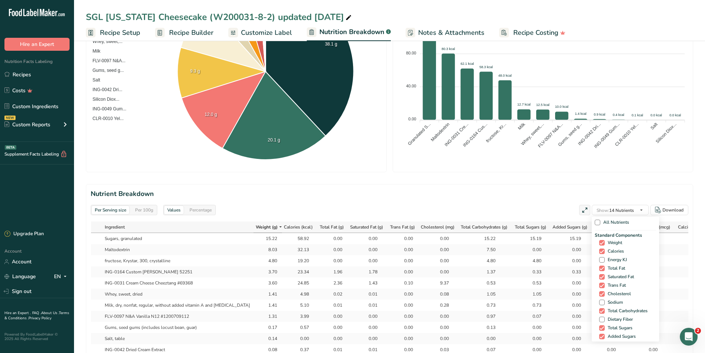
click at [601, 303] on span at bounding box center [602, 303] width 6 height 6
click at [601, 303] on input "Sodium" at bounding box center [601, 302] width 5 height 5
checkbox input "true"
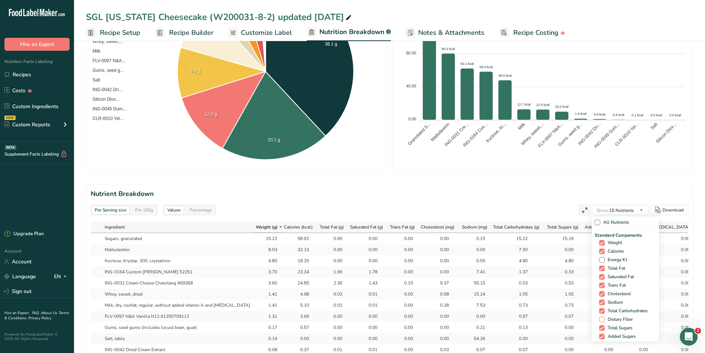
click at [605, 320] on span "Dietary Fiber" at bounding box center [619, 320] width 28 height 6
click at [603, 320] on input "Dietary Fiber" at bounding box center [601, 319] width 5 height 5
checkbox input "true"
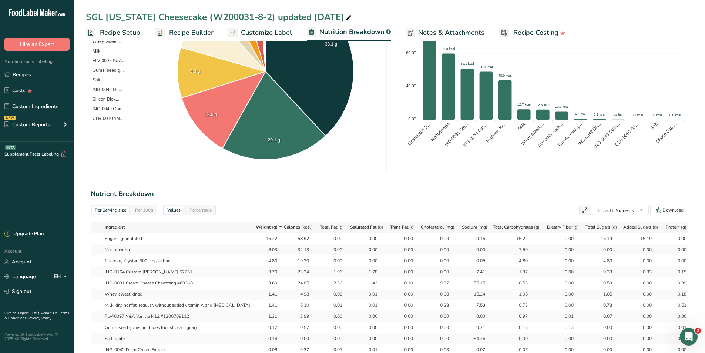
click at [513, 198] on h2 "Nutrient Breakdown" at bounding box center [390, 194] width 598 height 10
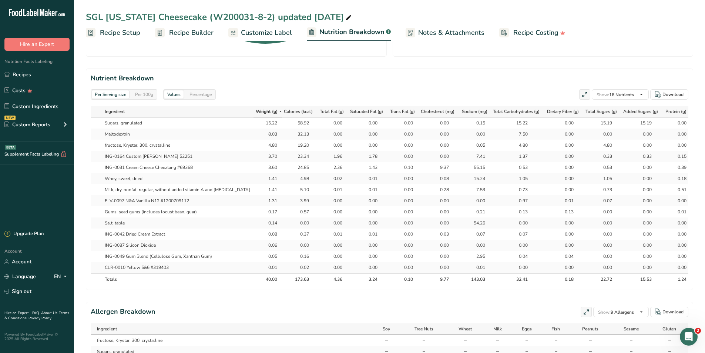
scroll to position [342, 0]
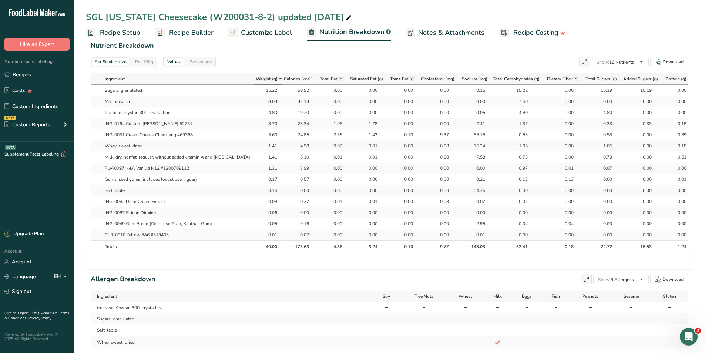
click at [137, 60] on div "Per 100g" at bounding box center [144, 62] width 24 height 8
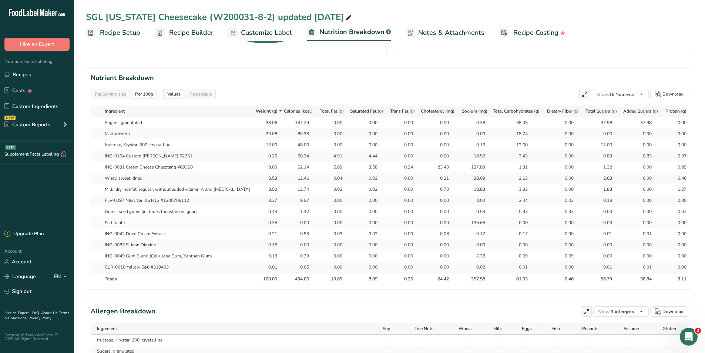
scroll to position [268, 0]
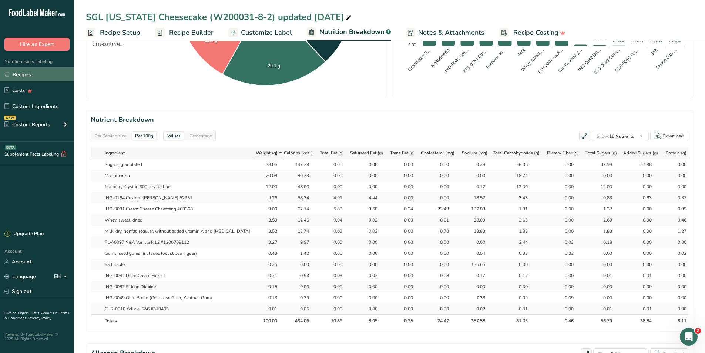
click at [27, 71] on link "Recipes" at bounding box center [37, 74] width 74 height 14
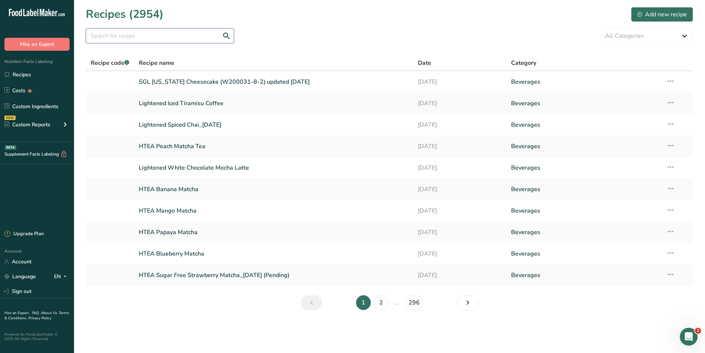
click at [151, 34] on input "text" at bounding box center [160, 36] width 148 height 15
type input "cookie butter"
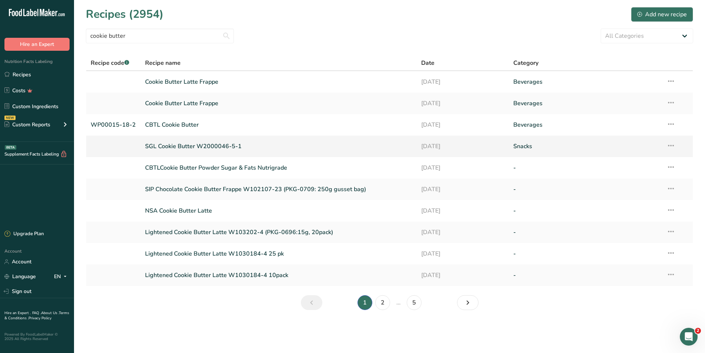
click at [211, 147] on link "SGL Cookie Butter W2000046-5-1" at bounding box center [278, 146] width 267 height 16
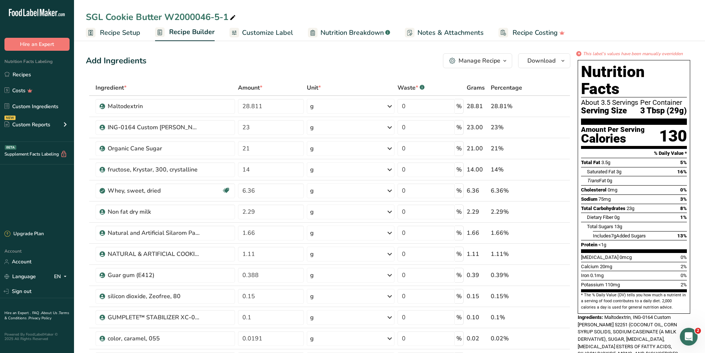
click at [113, 34] on span "Recipe Setup" at bounding box center [120, 33] width 40 height 10
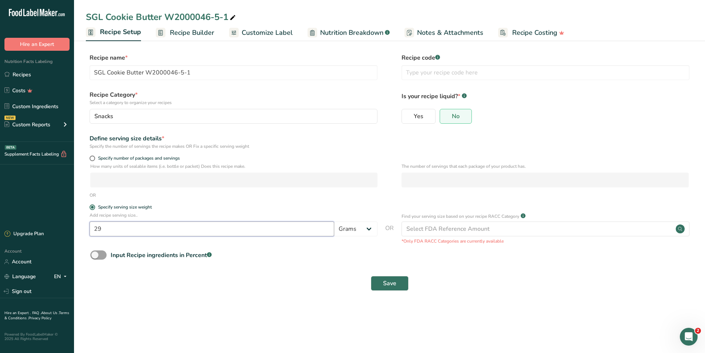
drag, startPoint x: 114, startPoint y: 231, endPoint x: 83, endPoint y: 231, distance: 30.4
click at [83, 231] on section "Recipe name * SGL Cookie Butter W2000046-5-1 Recipe code .a-a{fill:#347362;}.b-…" at bounding box center [389, 173] width 631 height 268
type input "40"
click at [398, 284] on button "Save" at bounding box center [390, 283] width 38 height 15
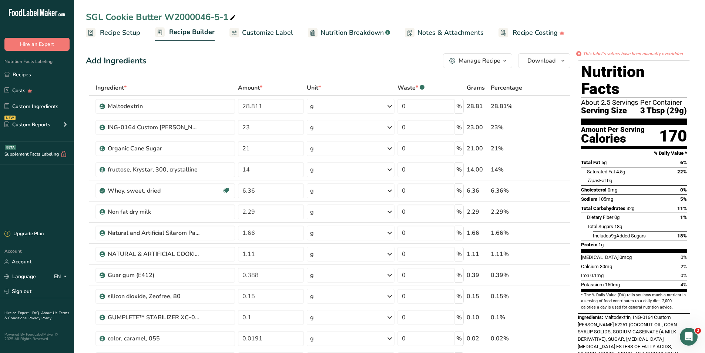
click at [110, 35] on span "Recipe Setup" at bounding box center [120, 33] width 40 height 10
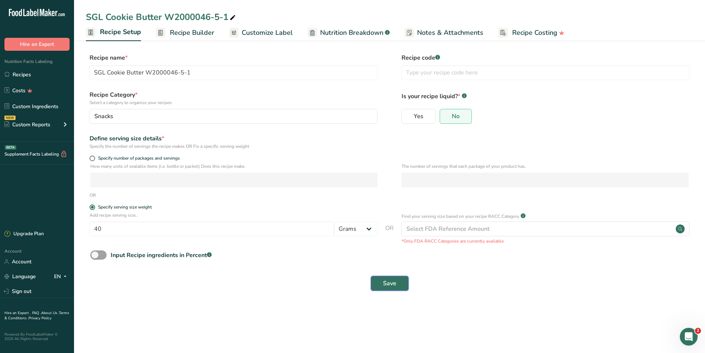
click at [385, 287] on span "Save" at bounding box center [389, 283] width 13 height 9
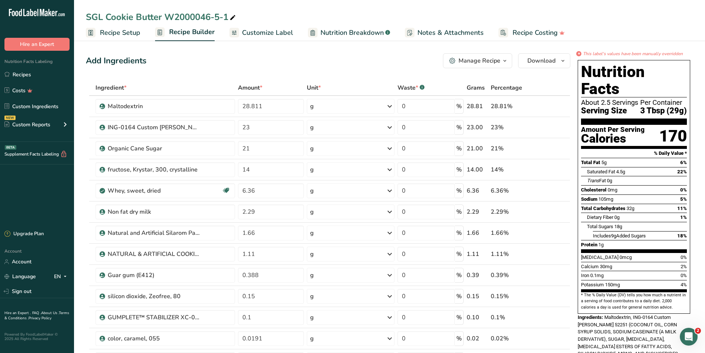
click at [115, 34] on span "Recipe Setup" at bounding box center [120, 33] width 40 height 10
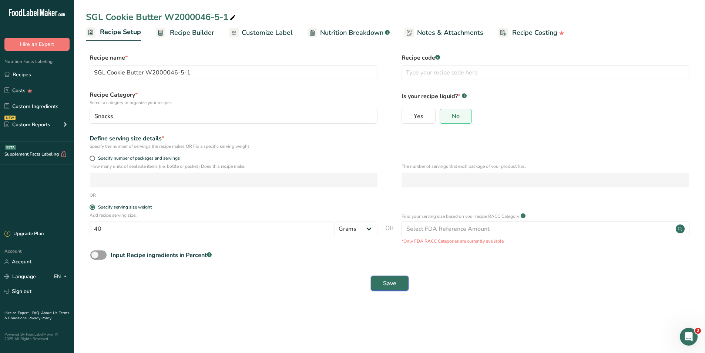
click at [400, 283] on button "Save" at bounding box center [390, 283] width 38 height 15
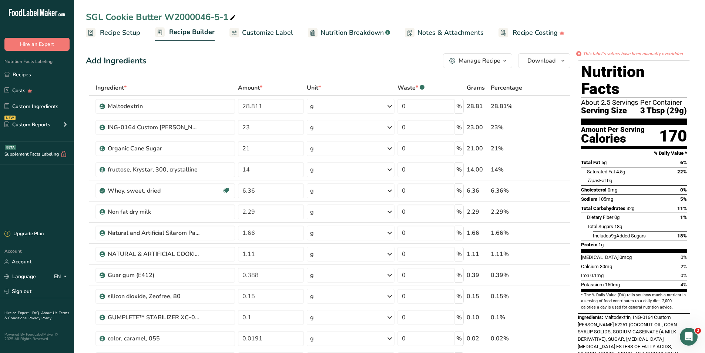
click at [344, 31] on span "Nutrition Breakdown" at bounding box center [352, 33] width 63 height 10
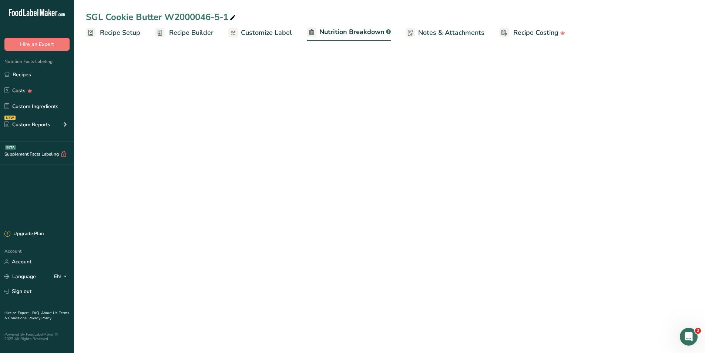
click at [256, 33] on span "Customize Label" at bounding box center [266, 33] width 51 height 10
select select "Calories"
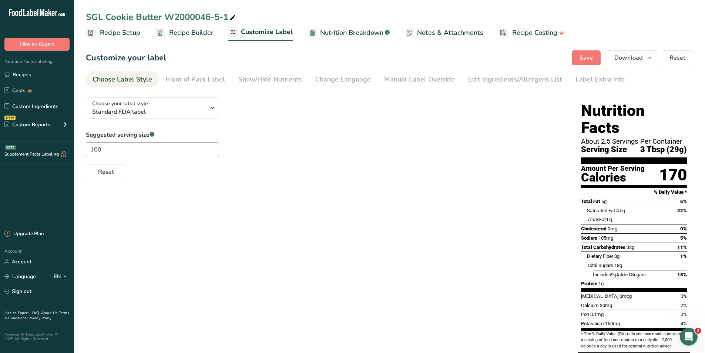
click at [185, 33] on span "Recipe Builder" at bounding box center [191, 33] width 44 height 10
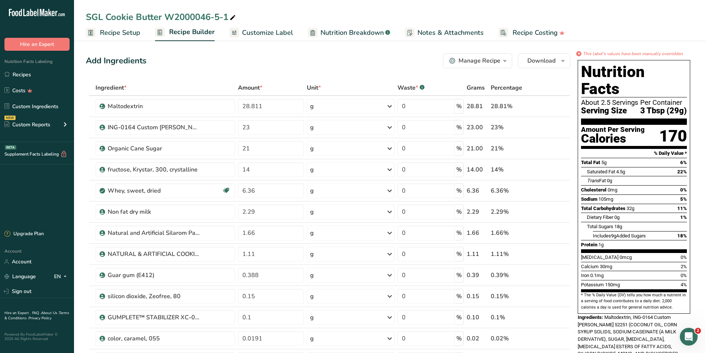
click at [117, 33] on span "Recipe Setup" at bounding box center [120, 33] width 40 height 10
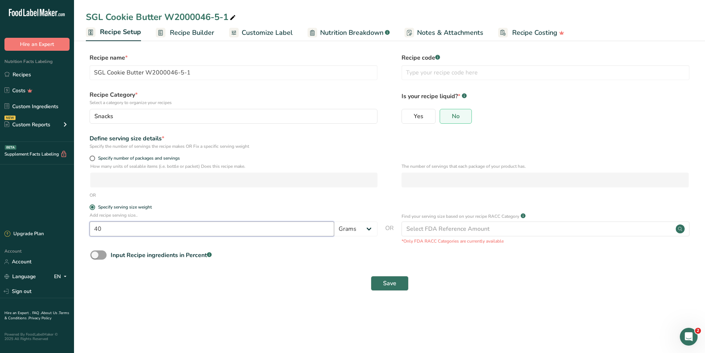
click at [210, 233] on input "40" at bounding box center [212, 228] width 245 height 15
drag, startPoint x: 202, startPoint y: 228, endPoint x: 77, endPoint y: 209, distance: 126.6
click at [78, 226] on section "Recipe name * SGL Cookie Butter W2000046-5-1 Recipe code .a-a{fill:#347362;}.b-…" at bounding box center [389, 173] width 631 height 268
type input "40"
click at [390, 283] on span "Save" at bounding box center [389, 283] width 13 height 9
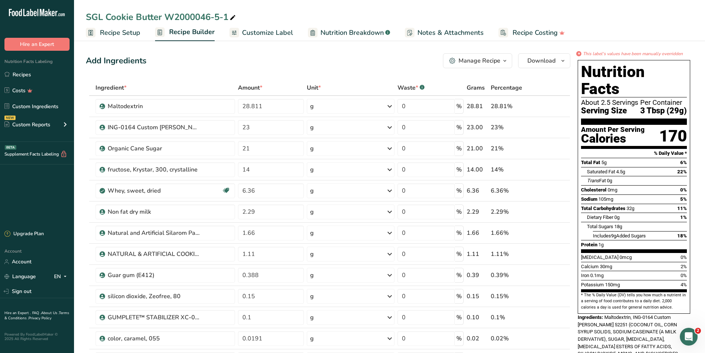
click at [347, 35] on span "Nutrition Breakdown" at bounding box center [352, 33] width 63 height 10
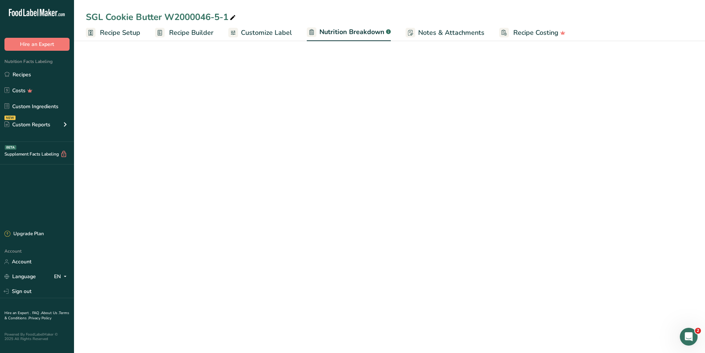
select select "Calories"
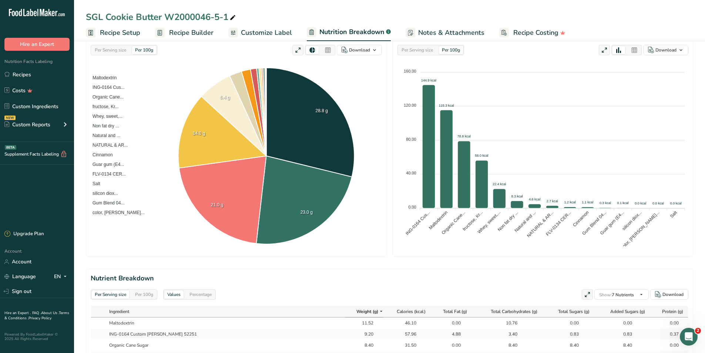
scroll to position [36, 0]
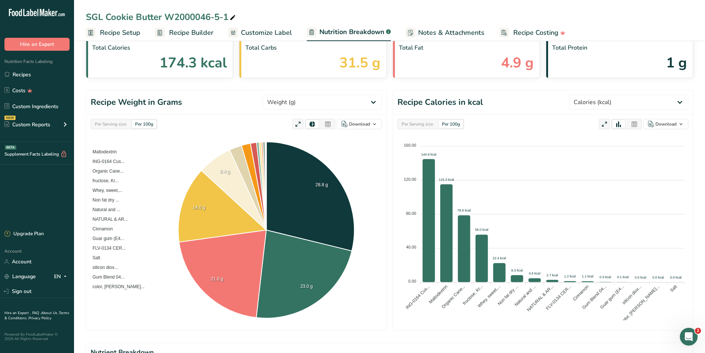
click at [258, 30] on span "Customize Label" at bounding box center [266, 33] width 51 height 10
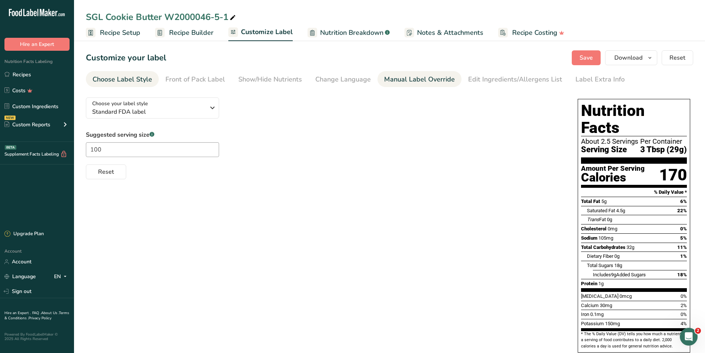
click at [423, 84] on div "Manual Label Override" at bounding box center [419, 79] width 71 height 10
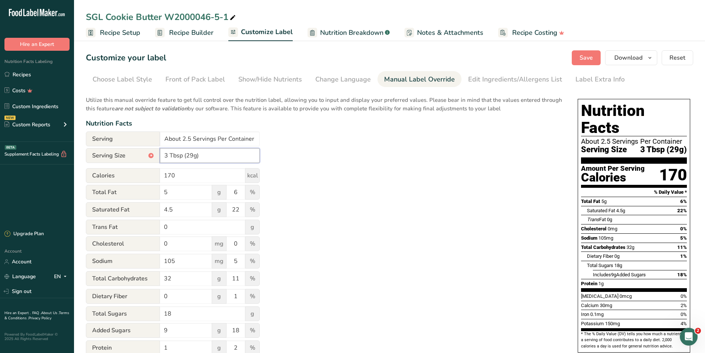
drag, startPoint x: 184, startPoint y: 156, endPoint x: 162, endPoint y: 157, distance: 21.9
click at [162, 157] on input "3 Tbsp (29g)" at bounding box center [210, 155] width 100 height 15
type input "1/4 Cup (40g)"
click at [374, 207] on div "Utilize this manual override feature to get full control over the nutrition lab…" at bounding box center [324, 268] width 477 height 354
drag, startPoint x: 191, startPoint y: 138, endPoint x: 183, endPoint y: 139, distance: 8.6
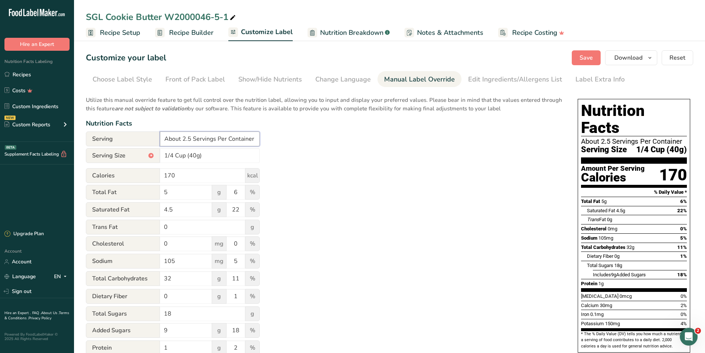
click at [183, 139] on input "About 2.5 Servings Per Container" at bounding box center [210, 138] width 100 height 15
type input "About 34 Servings Per Container"
click at [464, 250] on div "Utilize this manual override feature to get full control over the nutrition lab…" at bounding box center [324, 268] width 477 height 354
click at [627, 59] on span "Download" at bounding box center [629, 57] width 28 height 9
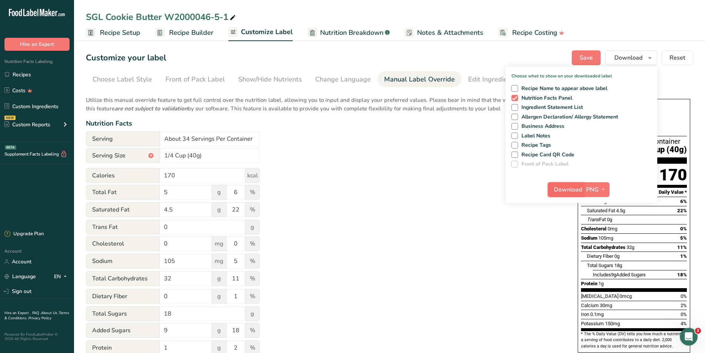
click at [572, 196] on button "Download" at bounding box center [566, 189] width 36 height 15
click at [342, 33] on span "Nutrition Breakdown" at bounding box center [351, 33] width 63 height 10
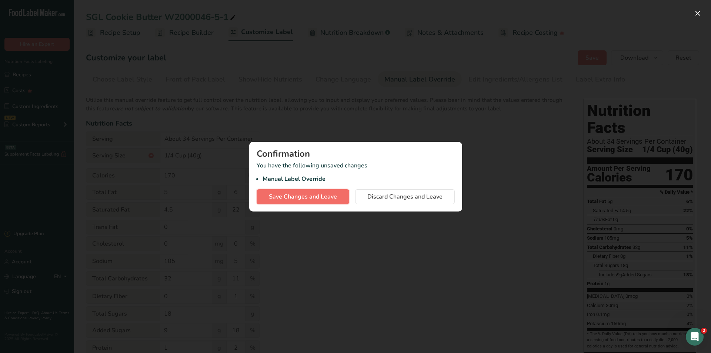
click at [287, 197] on span "Save Changes and Leave" at bounding box center [303, 196] width 68 height 9
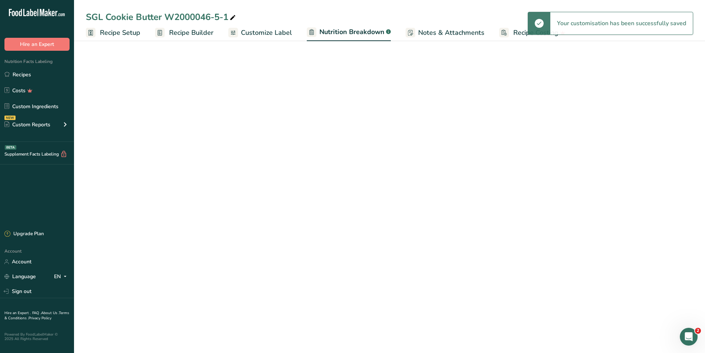
select select "Calories"
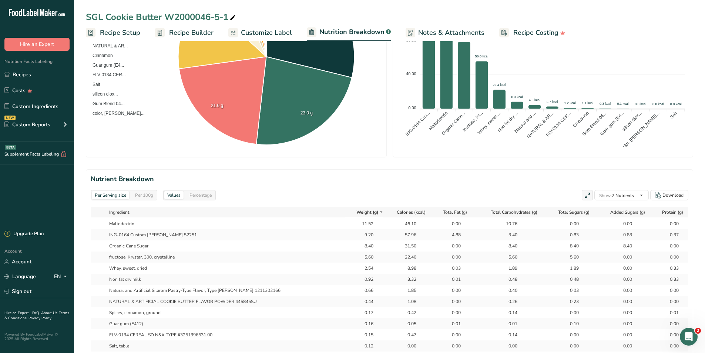
scroll to position [222, 0]
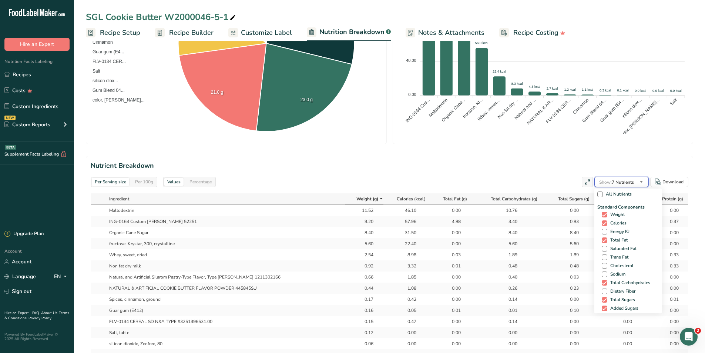
click at [614, 183] on span "Show: 7 Nutrients" at bounding box center [616, 182] width 35 height 6
drag, startPoint x: 604, startPoint y: 248, endPoint x: 603, endPoint y: 255, distance: 6.3
click at [604, 248] on span at bounding box center [605, 249] width 6 height 6
click at [604, 248] on input "Saturated Fat" at bounding box center [604, 248] width 5 height 5
checkbox input "true"
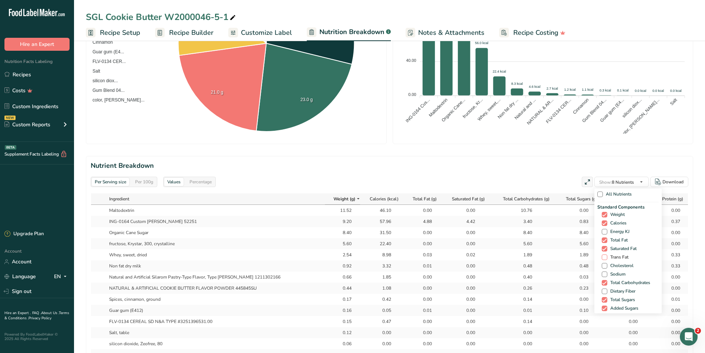
click at [603, 256] on span at bounding box center [605, 257] width 6 height 6
click at [603, 256] on input "Trans Fat" at bounding box center [604, 257] width 5 height 5
checkbox input "true"
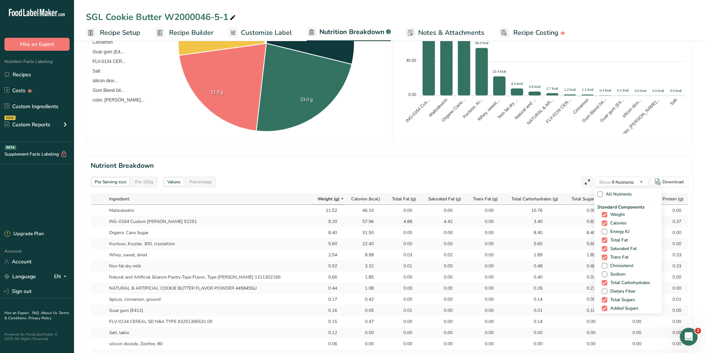
drag, startPoint x: 601, startPoint y: 264, endPoint x: 603, endPoint y: 278, distance: 13.8
click at [602, 265] on span at bounding box center [605, 266] width 6 height 6
click at [602, 265] on input "Cholesterol" at bounding box center [604, 265] width 5 height 5
checkbox input "true"
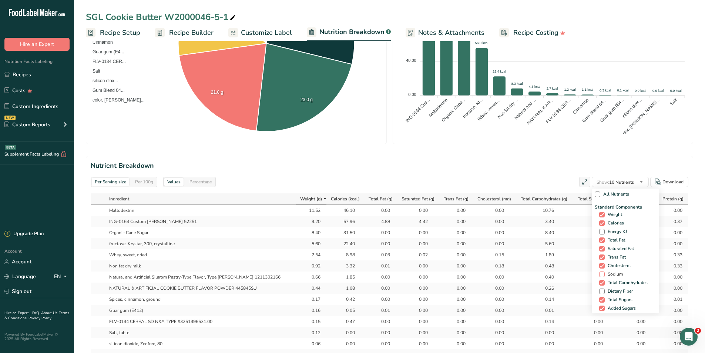
click at [599, 275] on span at bounding box center [602, 274] width 6 height 6
click at [599, 275] on input "Sodium" at bounding box center [601, 274] width 5 height 5
checkbox input "true"
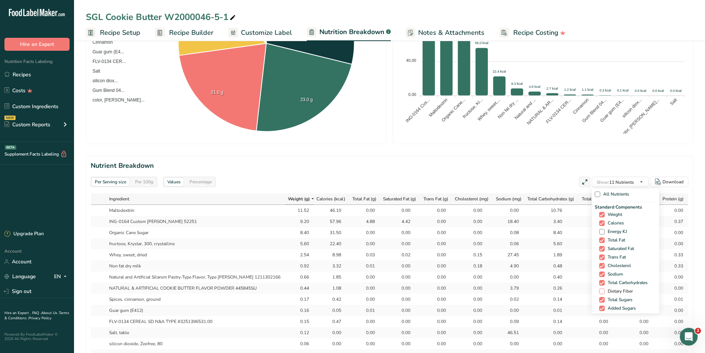
click at [600, 290] on span at bounding box center [602, 291] width 6 height 6
click at [600, 290] on input "Dietary Fiber" at bounding box center [601, 291] width 5 height 5
checkbox input "true"
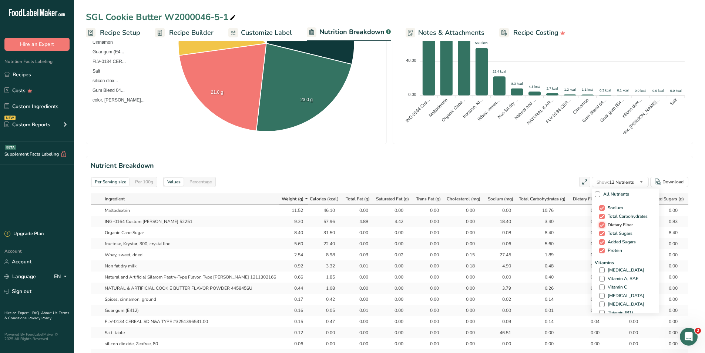
scroll to position [74, 0]
click at [599, 261] on span at bounding box center [602, 263] width 6 height 6
click at [599, 261] on input "[MEDICAL_DATA]" at bounding box center [601, 262] width 5 height 5
checkbox input "true"
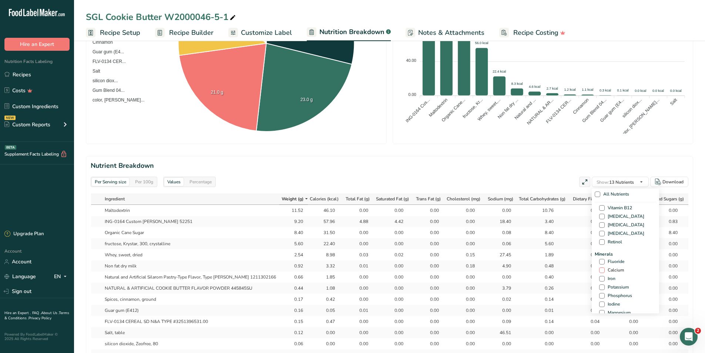
click at [599, 272] on span at bounding box center [602, 270] width 6 height 6
click at [599, 272] on input "Calcium" at bounding box center [601, 270] width 5 height 5
checkbox input "true"
click at [600, 278] on span at bounding box center [602, 279] width 6 height 6
click at [600, 278] on input "Iron" at bounding box center [601, 278] width 5 height 5
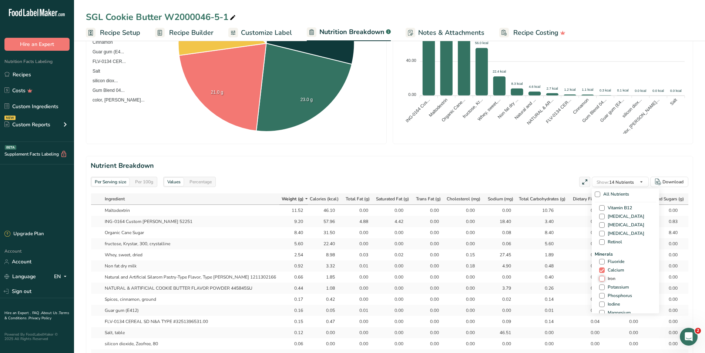
checkbox input "true"
click at [599, 285] on span at bounding box center [602, 287] width 6 height 6
click at [599, 285] on input "Potassium" at bounding box center [601, 287] width 5 height 5
checkbox input "true"
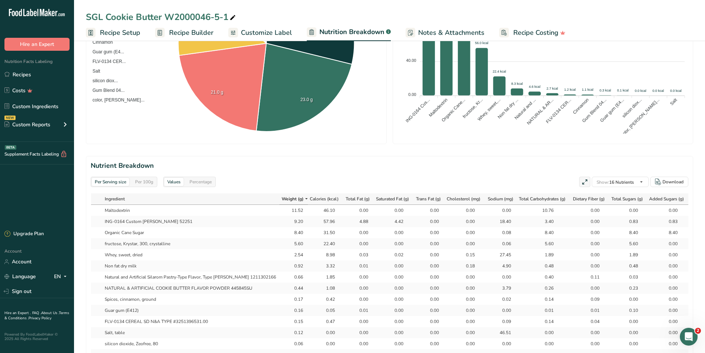
click at [468, 176] on section "Nutrient Breakdown Per Serving size Per 100g Values Percentage Show: 16 Nutrien…" at bounding box center [390, 272] width 608 height 233
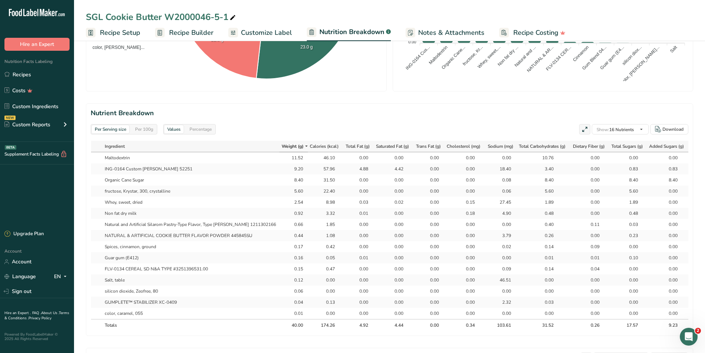
scroll to position [296, 0]
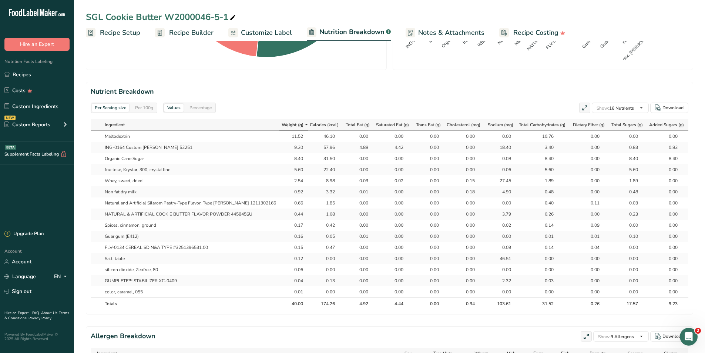
click at [154, 108] on div "Per 100g" at bounding box center [144, 108] width 24 height 8
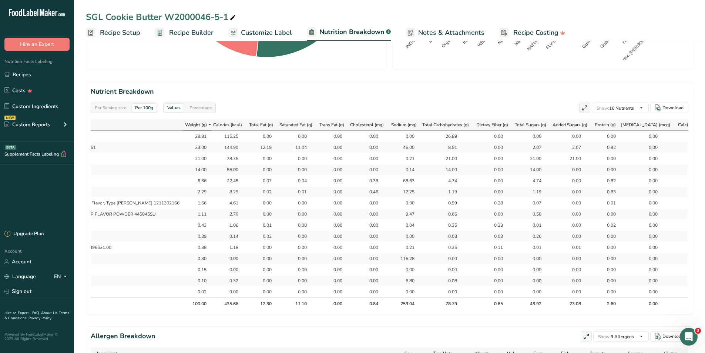
scroll to position [0, 82]
